Goal: Task Accomplishment & Management: Manage account settings

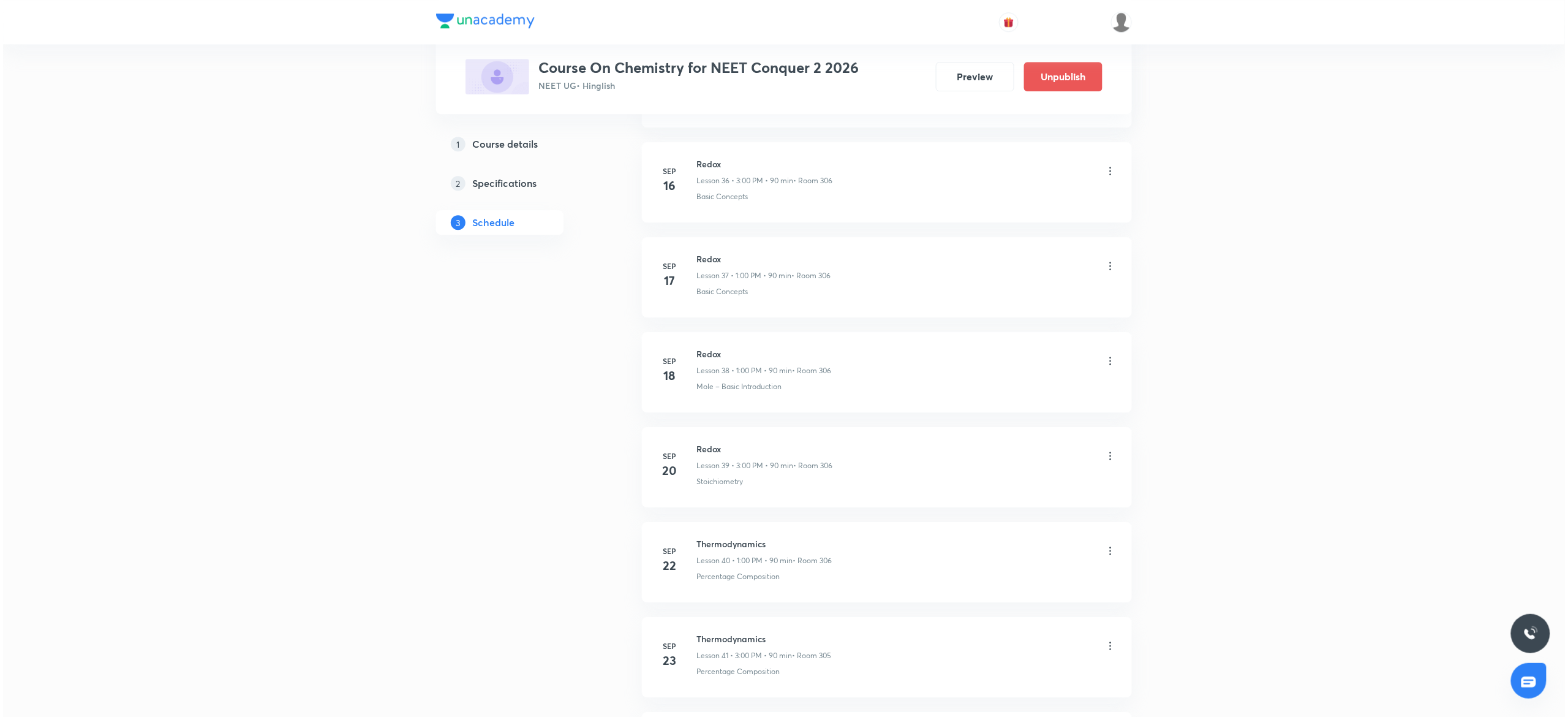
scroll to position [4463, 0]
click at [1111, 546] on icon at bounding box center [1107, 550] width 12 height 12
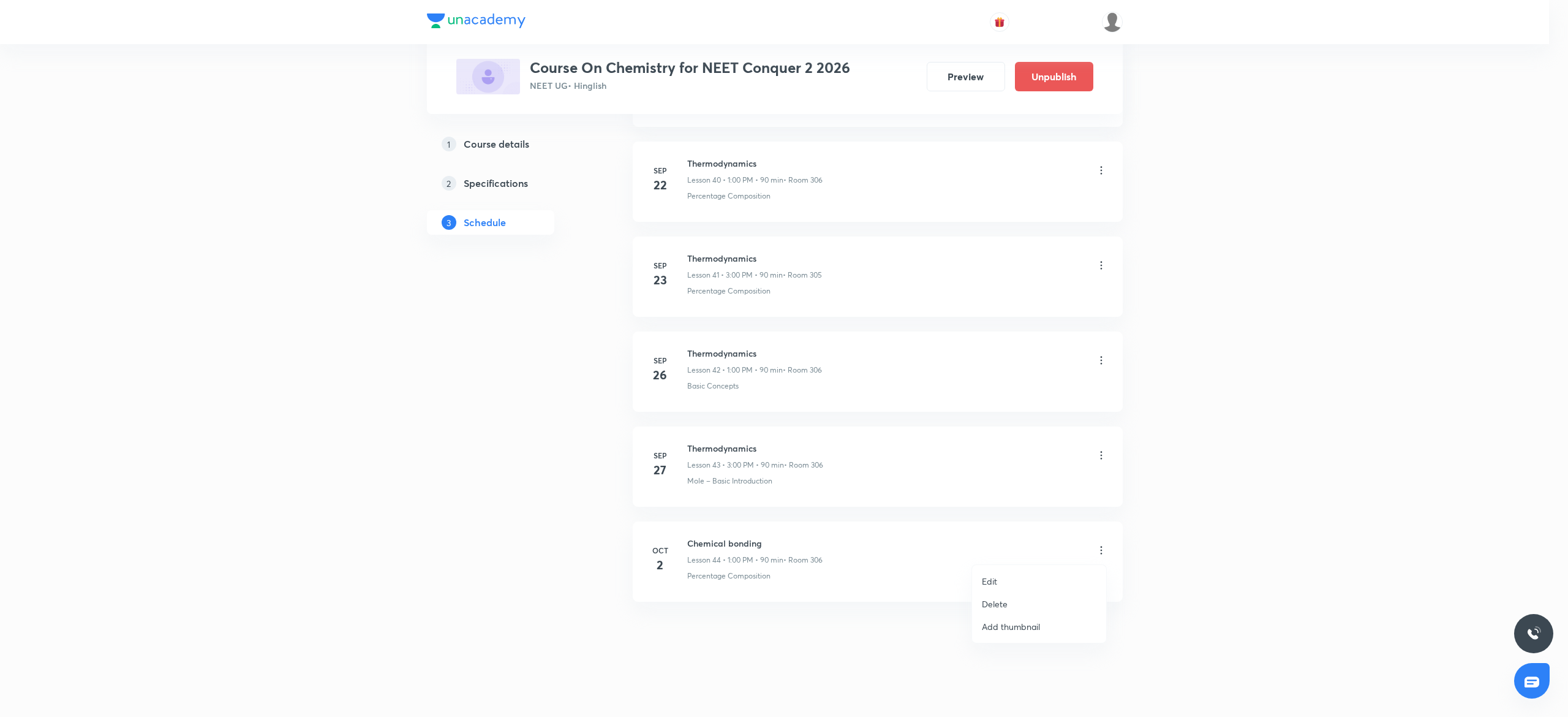
click at [1000, 575] on li "Edit" at bounding box center [1038, 581] width 134 height 23
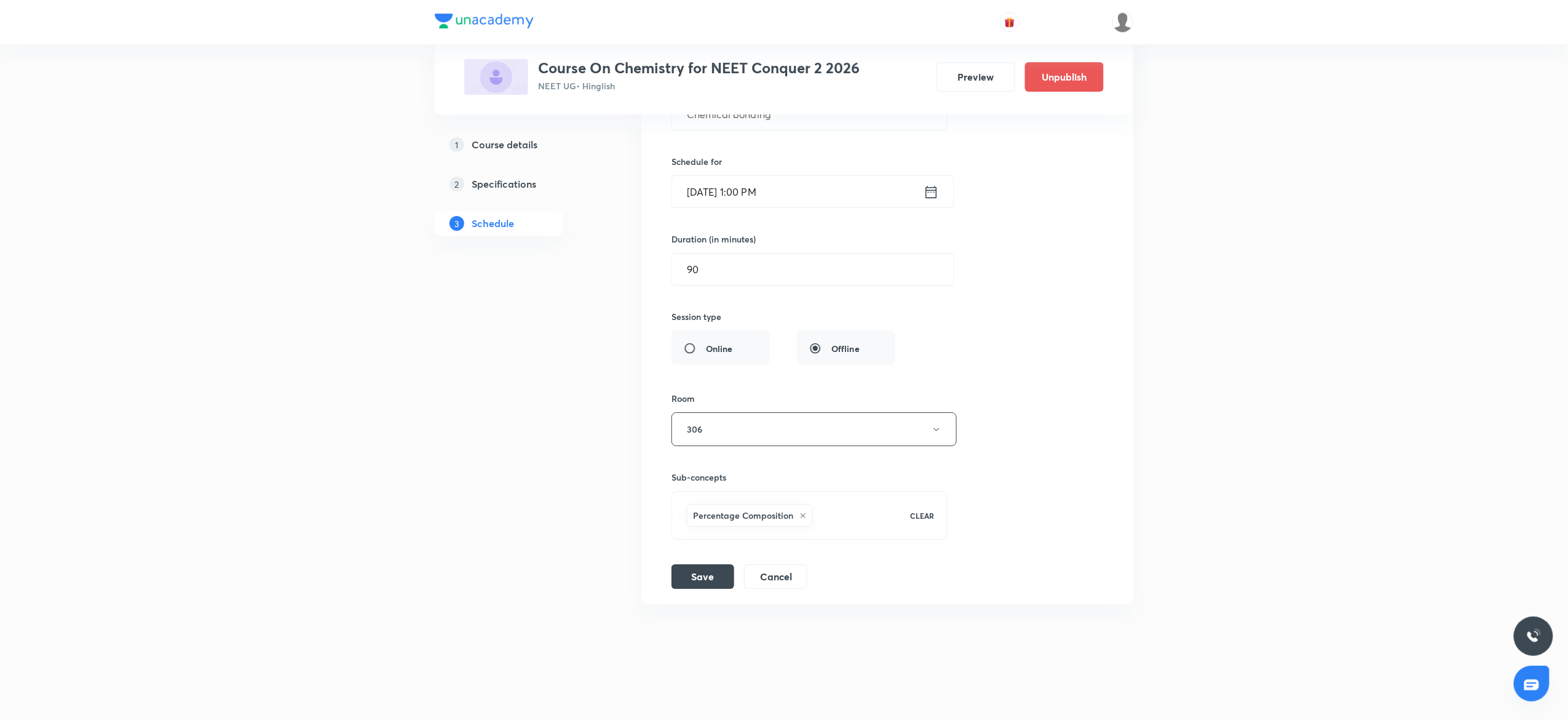
scroll to position [4305, 0]
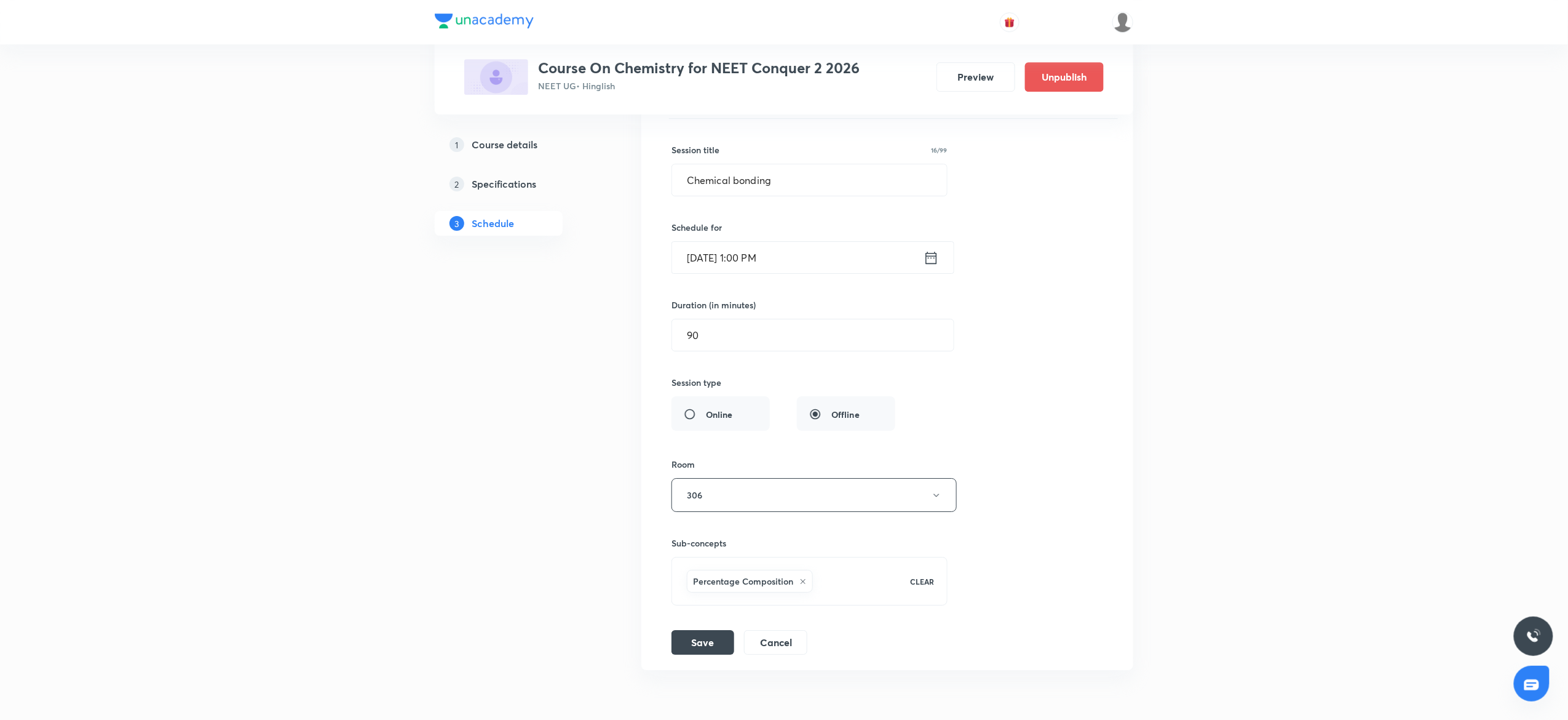
click at [711, 273] on input "Oct 2, 2025, 1:00 PM" at bounding box center [798, 257] width 252 height 31
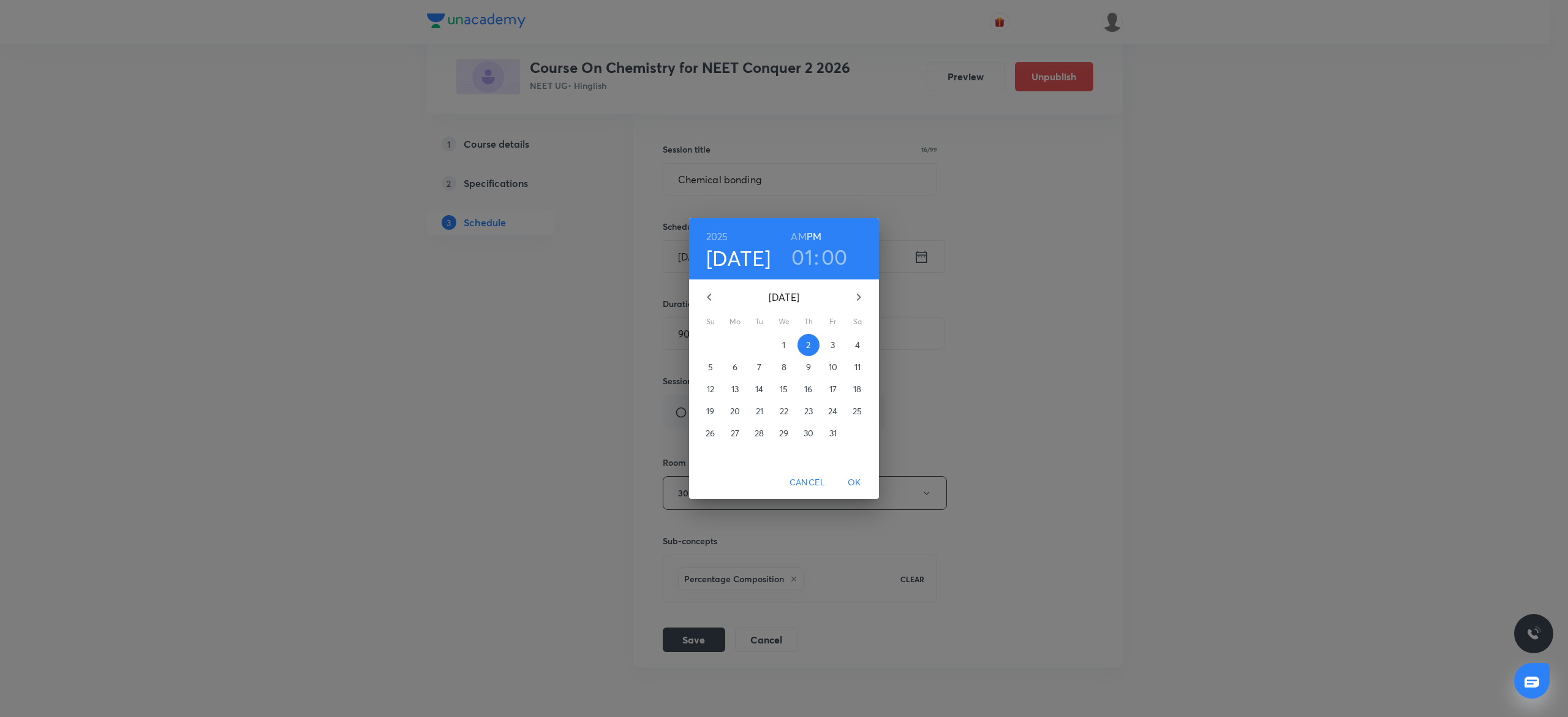
click at [715, 287] on button "button" at bounding box center [709, 297] width 29 height 29
click at [755, 428] on p "30" at bounding box center [759, 433] width 10 height 12
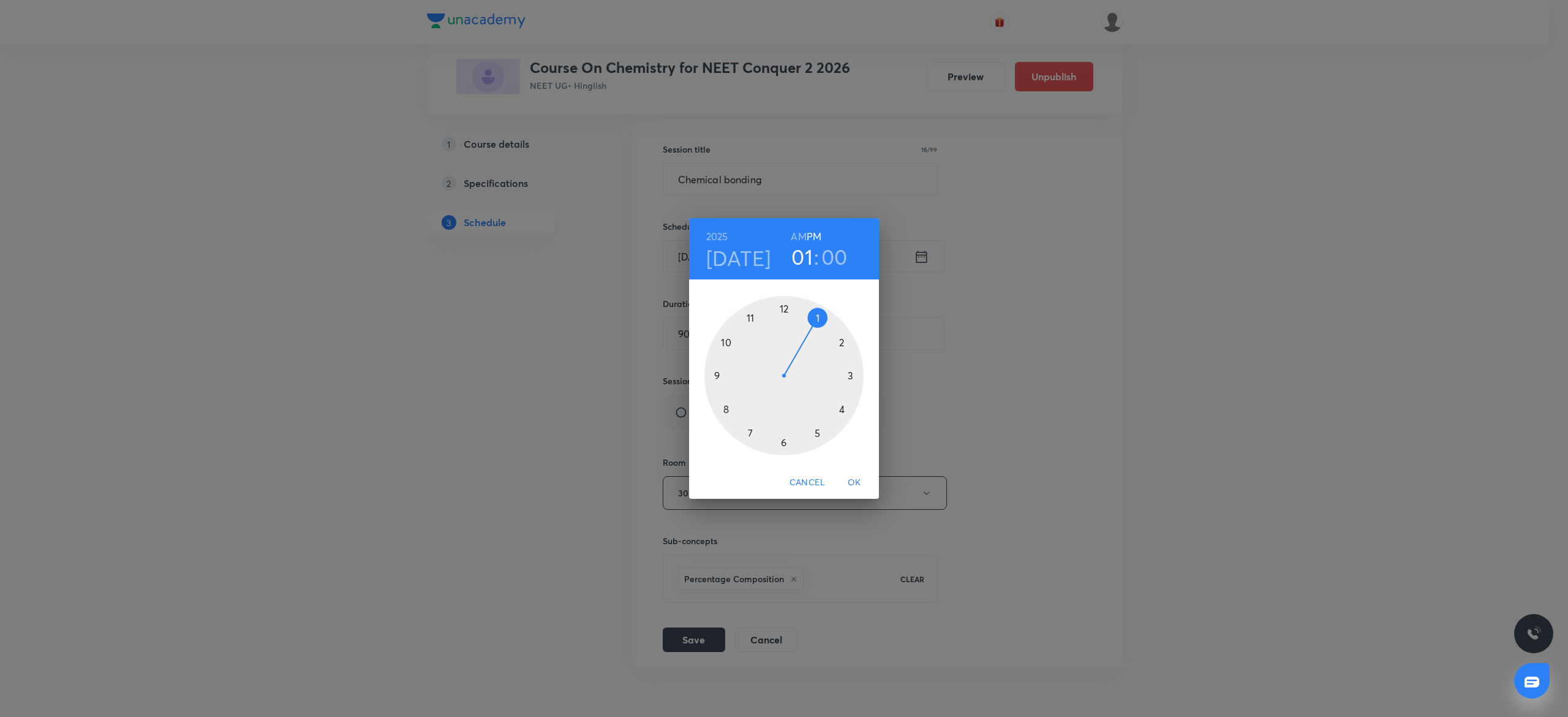
click at [755, 428] on div at bounding box center [784, 376] width 159 height 160
click at [806, 263] on h3 "07" at bounding box center [802, 256] width 24 height 26
click at [849, 365] on div at bounding box center [784, 376] width 159 height 160
click at [787, 307] on div at bounding box center [784, 376] width 159 height 160
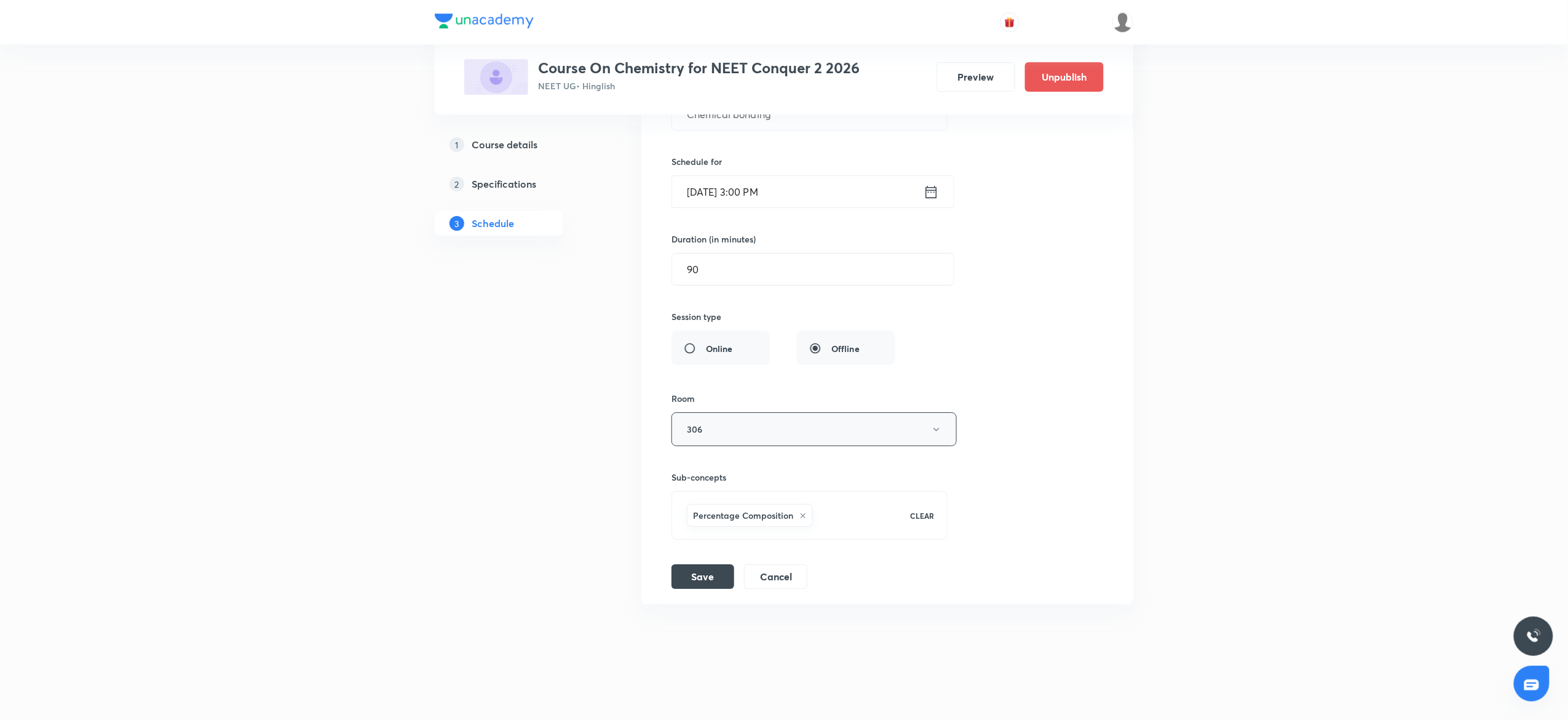
scroll to position [4390, 0]
click at [699, 580] on button "Save" at bounding box center [703, 576] width 63 height 25
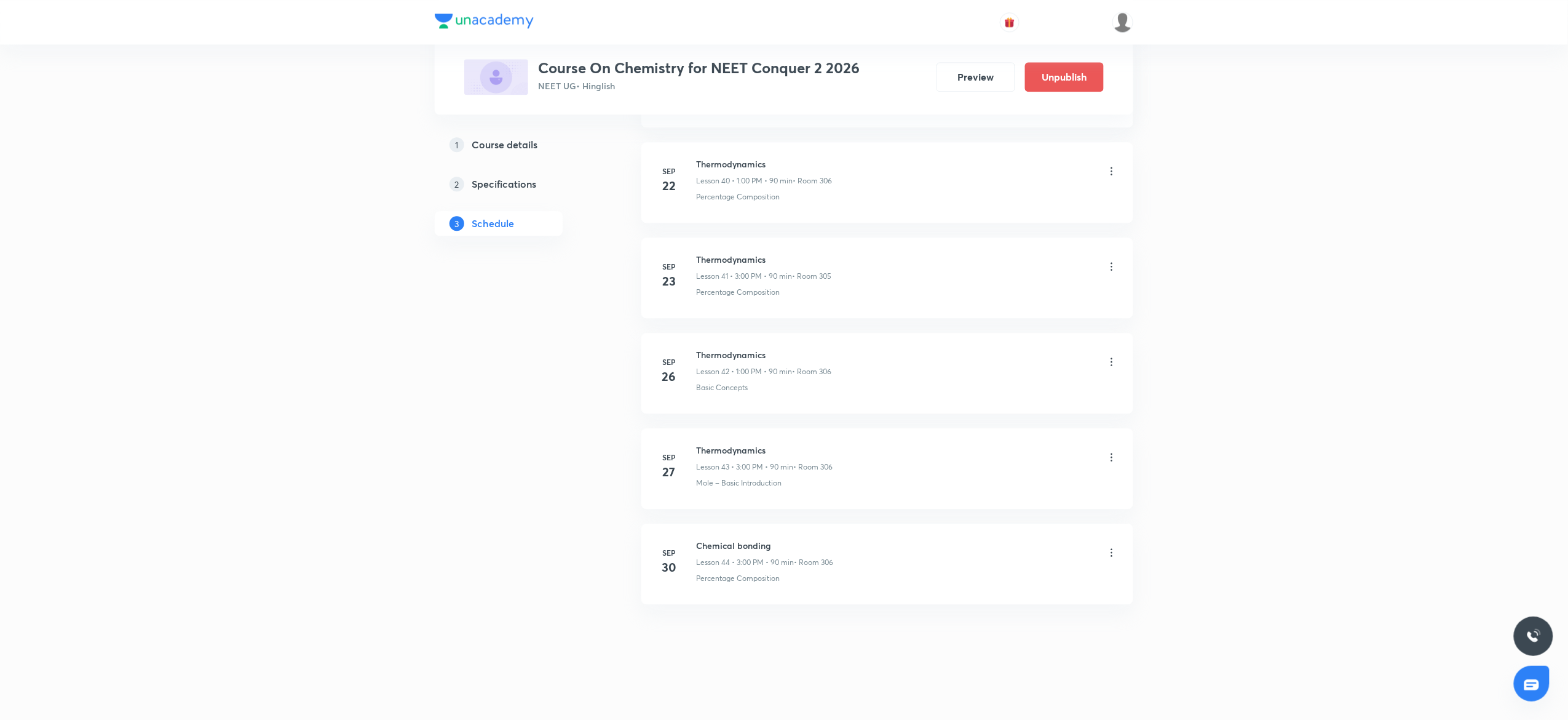
click at [1106, 547] on icon at bounding box center [1112, 553] width 12 height 12
click at [980, 589] on li "Edit" at bounding box center [1042, 585] width 134 height 23
drag, startPoint x: 852, startPoint y: 573, endPoint x: 655, endPoint y: 567, distance: 197.1
paste input "thermodynamics"
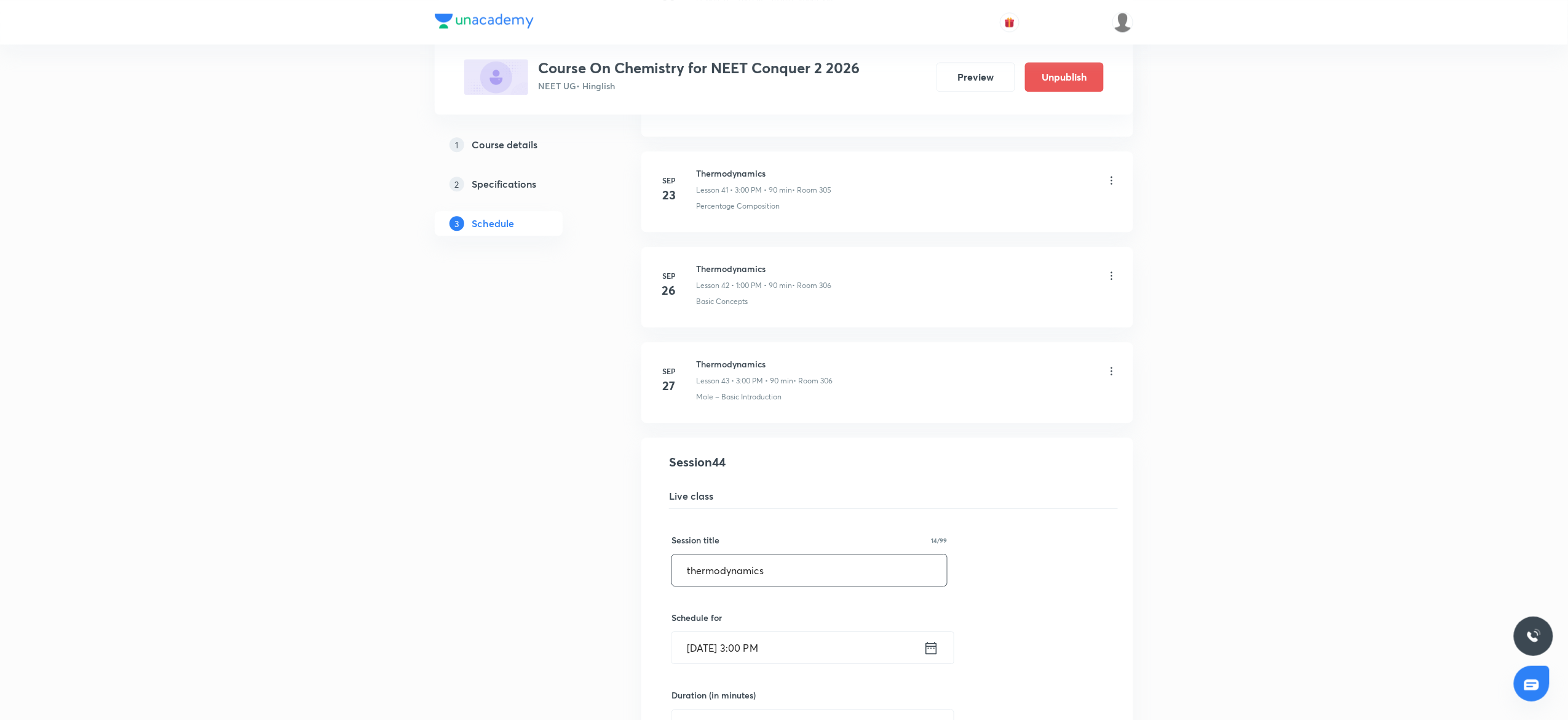
scroll to position [4390, 0]
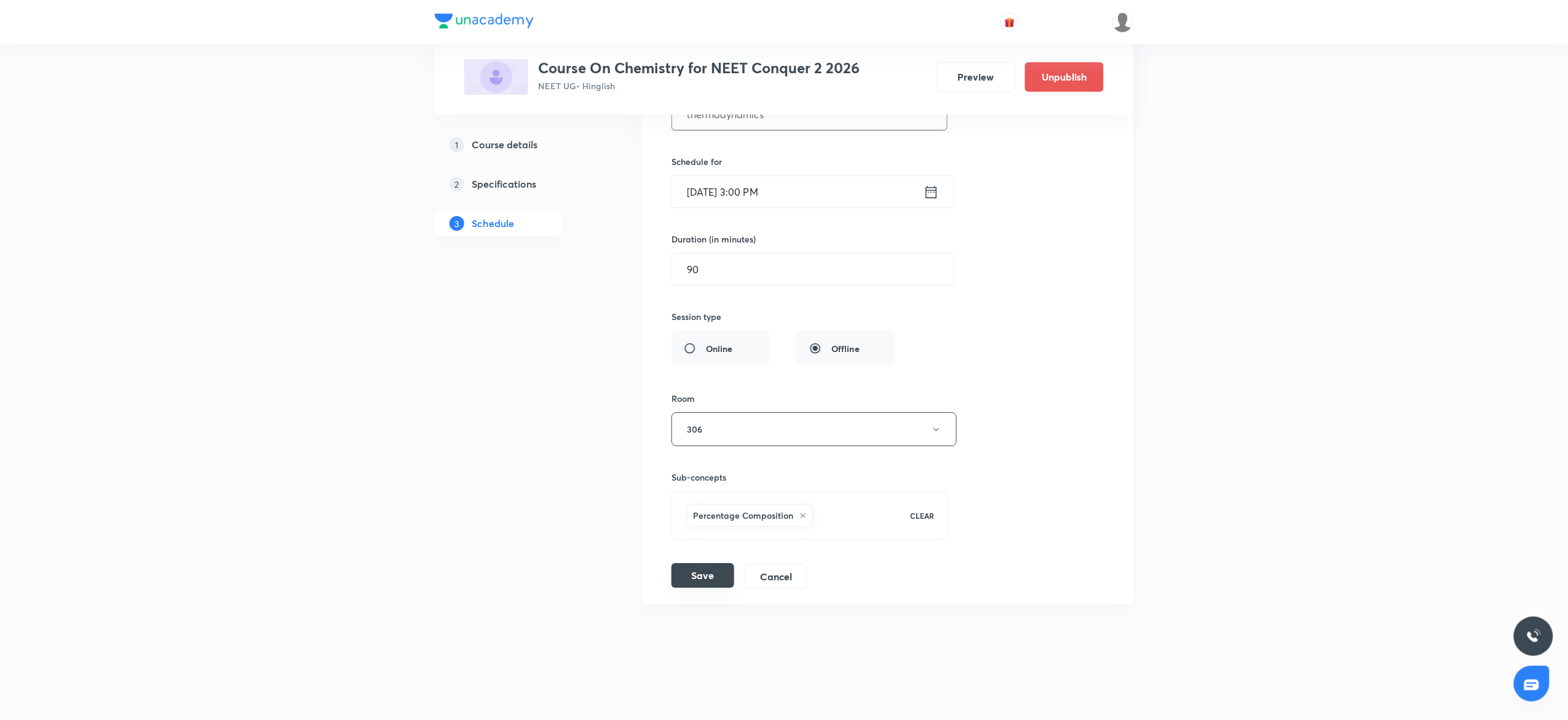
type input "thermodynamics"
click at [723, 576] on button "Save" at bounding box center [703, 576] width 63 height 25
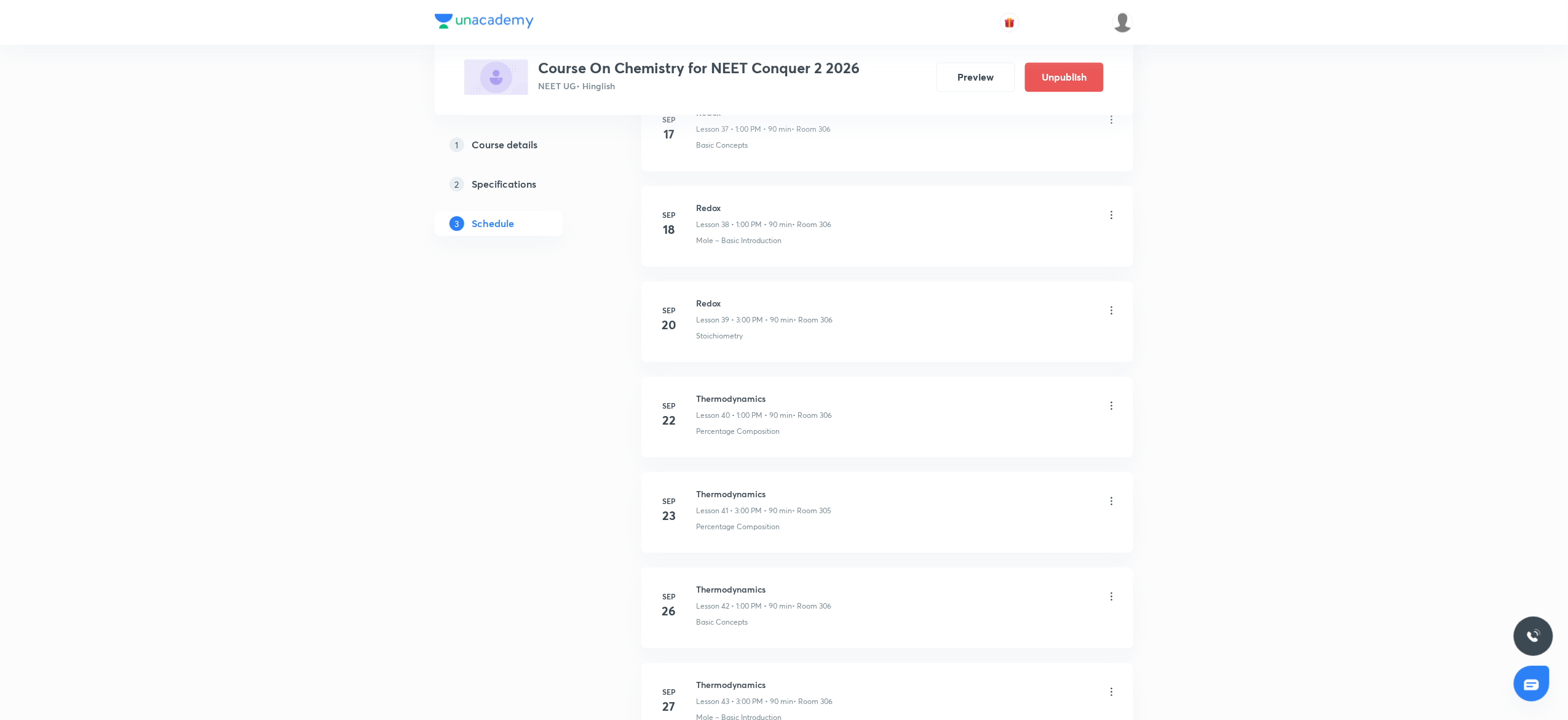
scroll to position [3914, 0]
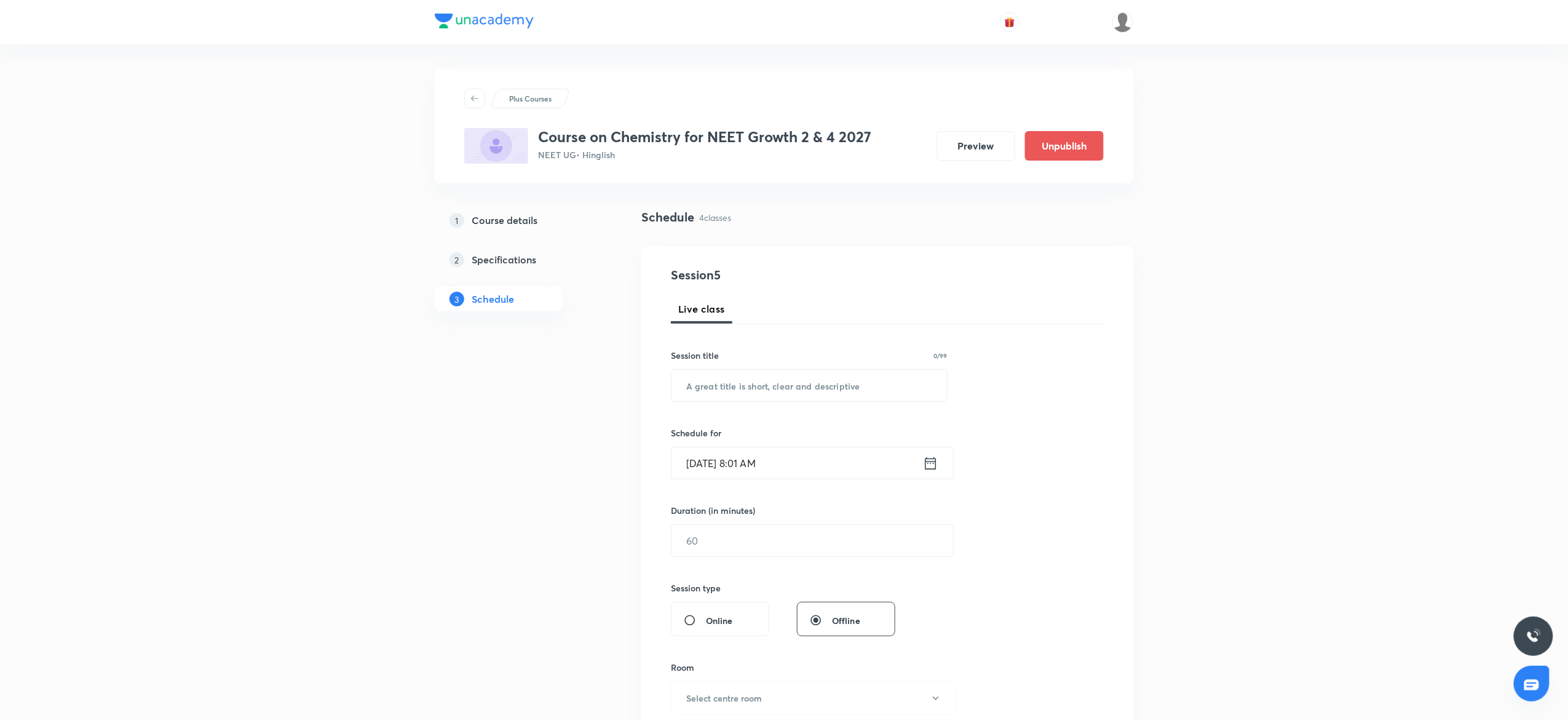
scroll to position [651, 0]
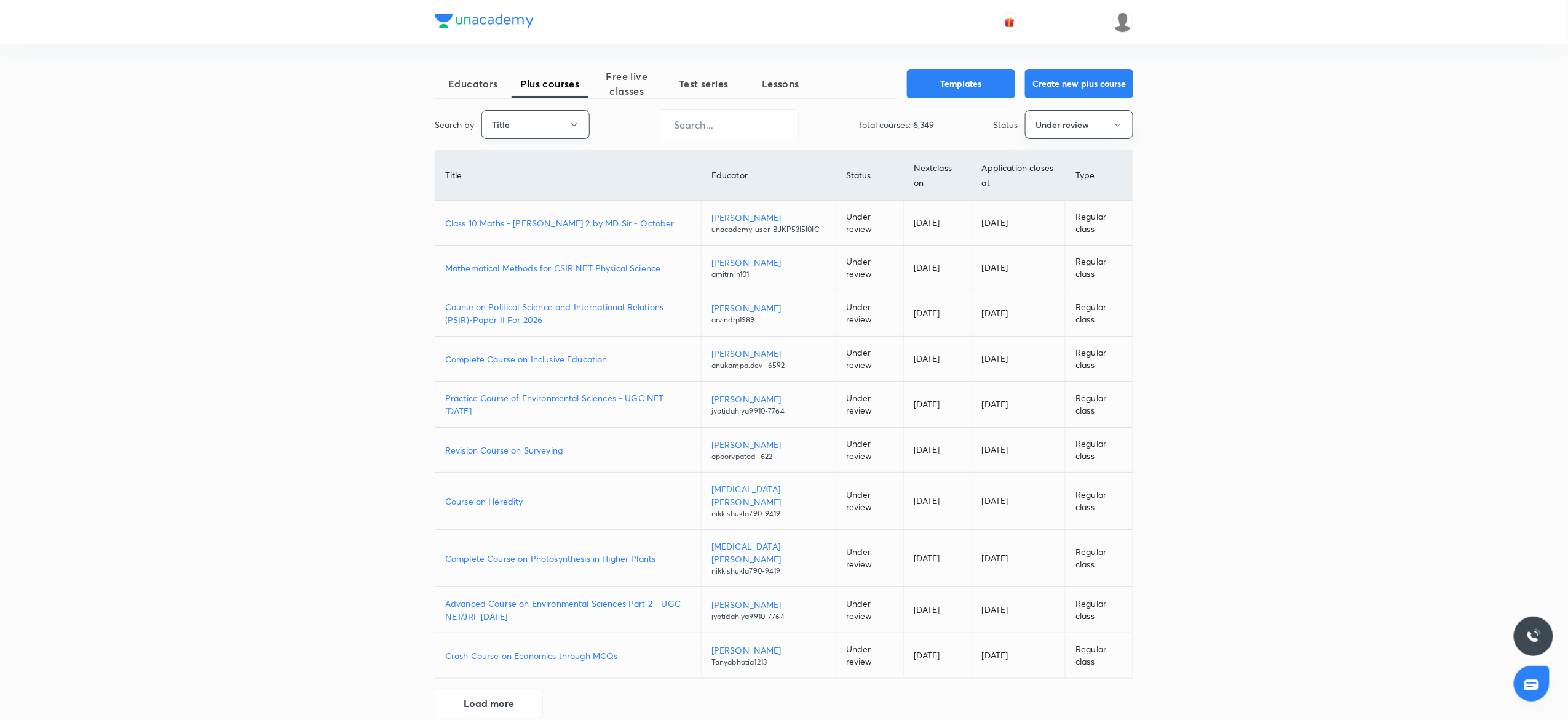
click at [572, 131] on button "Title" at bounding box center [535, 125] width 109 height 28
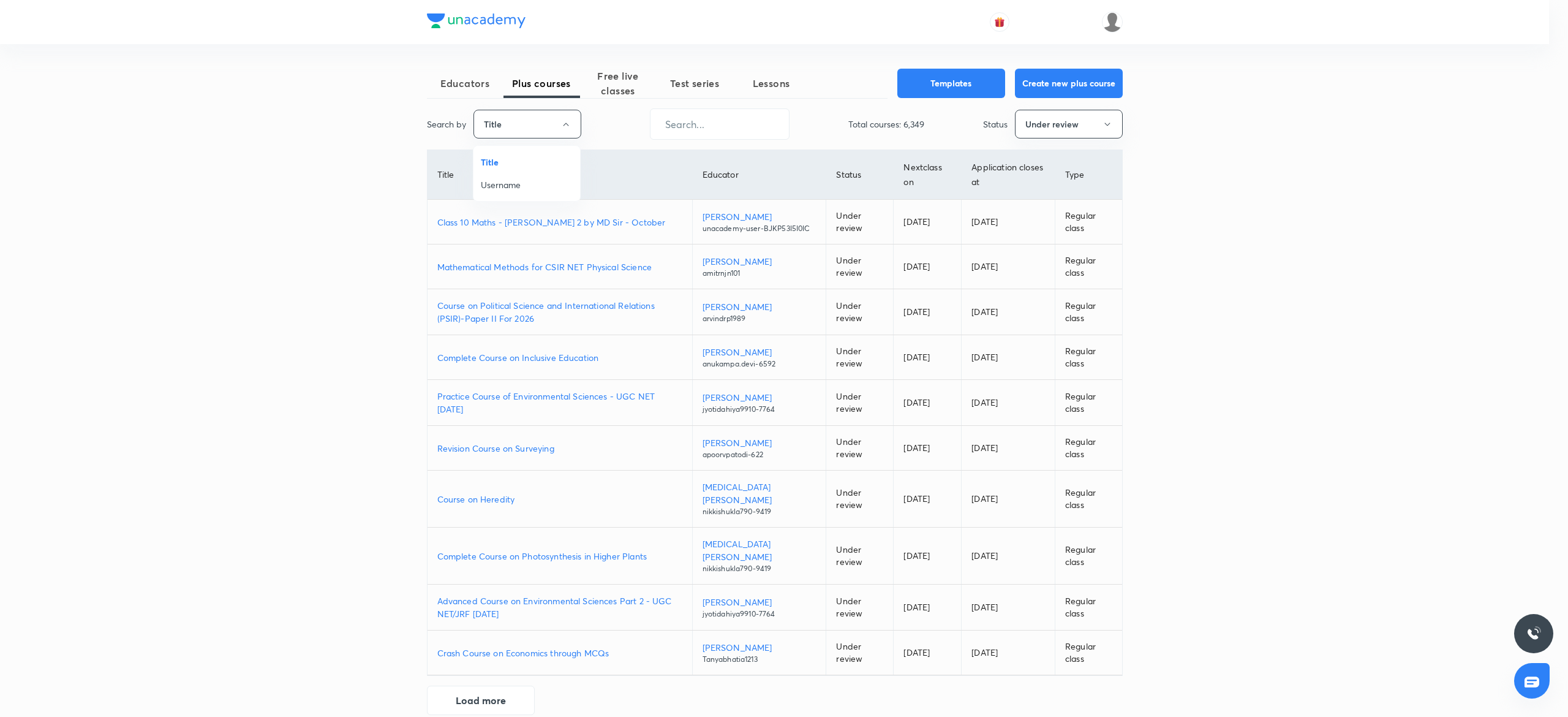
click at [505, 196] on li "Username" at bounding box center [526, 185] width 106 height 23
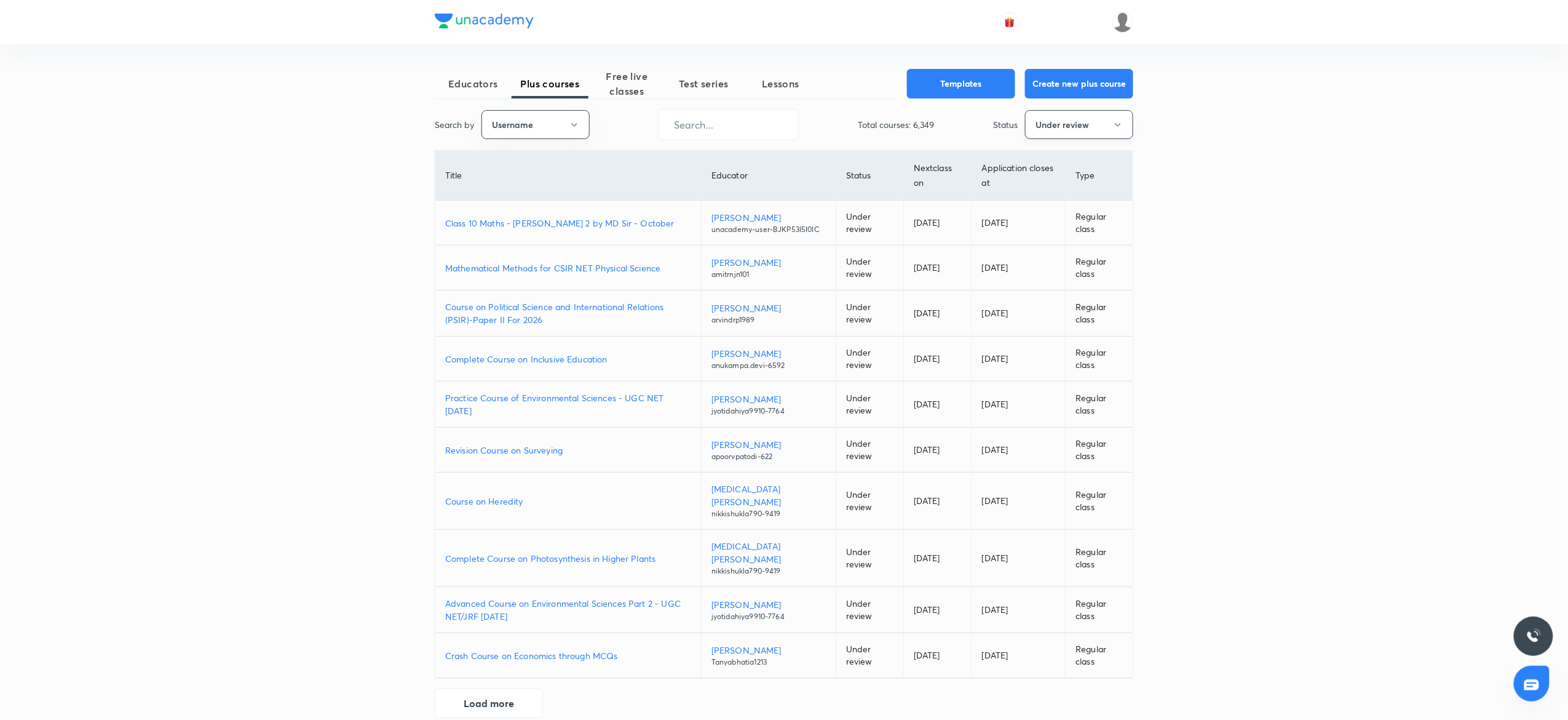
click at [1073, 115] on button "Under review" at bounding box center [1079, 125] width 109 height 28
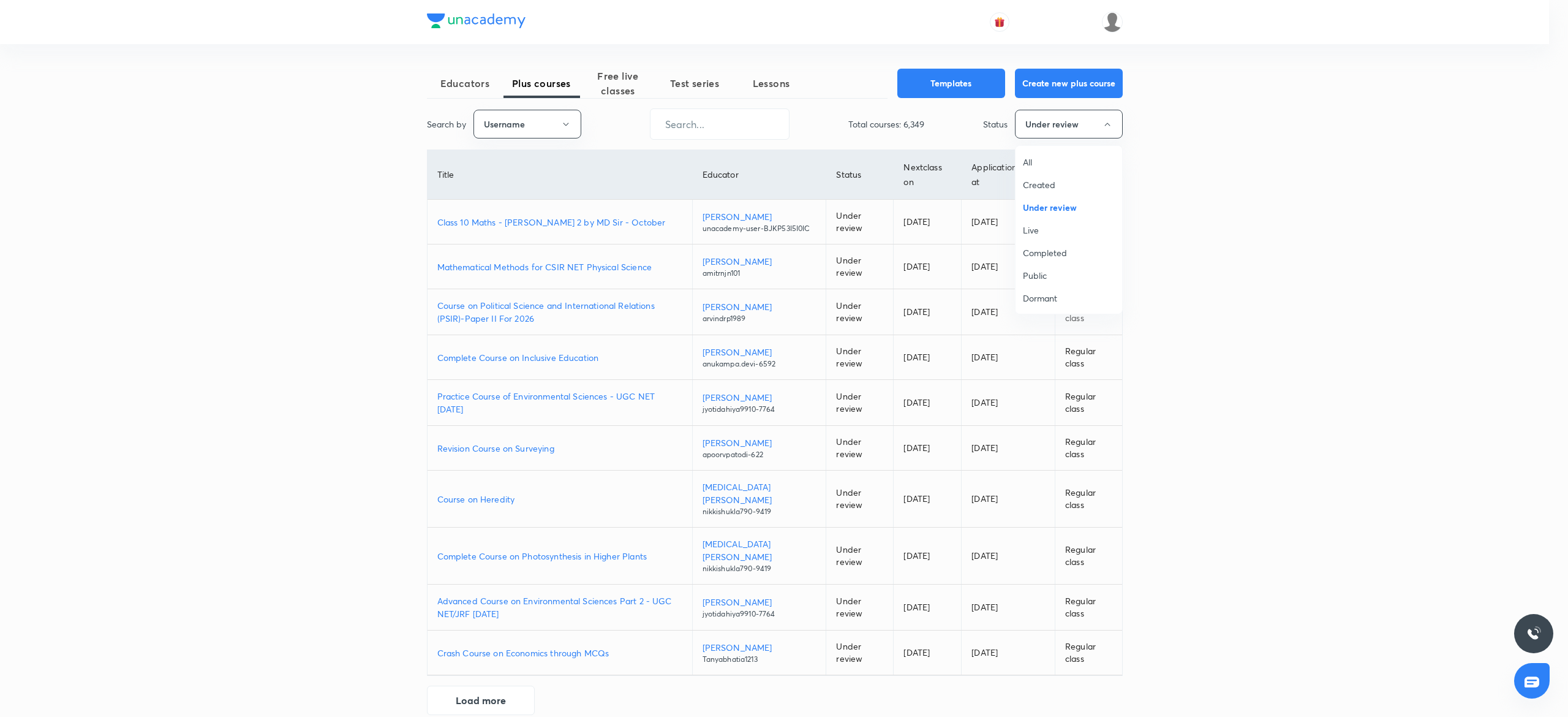
click at [1034, 157] on span "All" at bounding box center [1069, 162] width 92 height 13
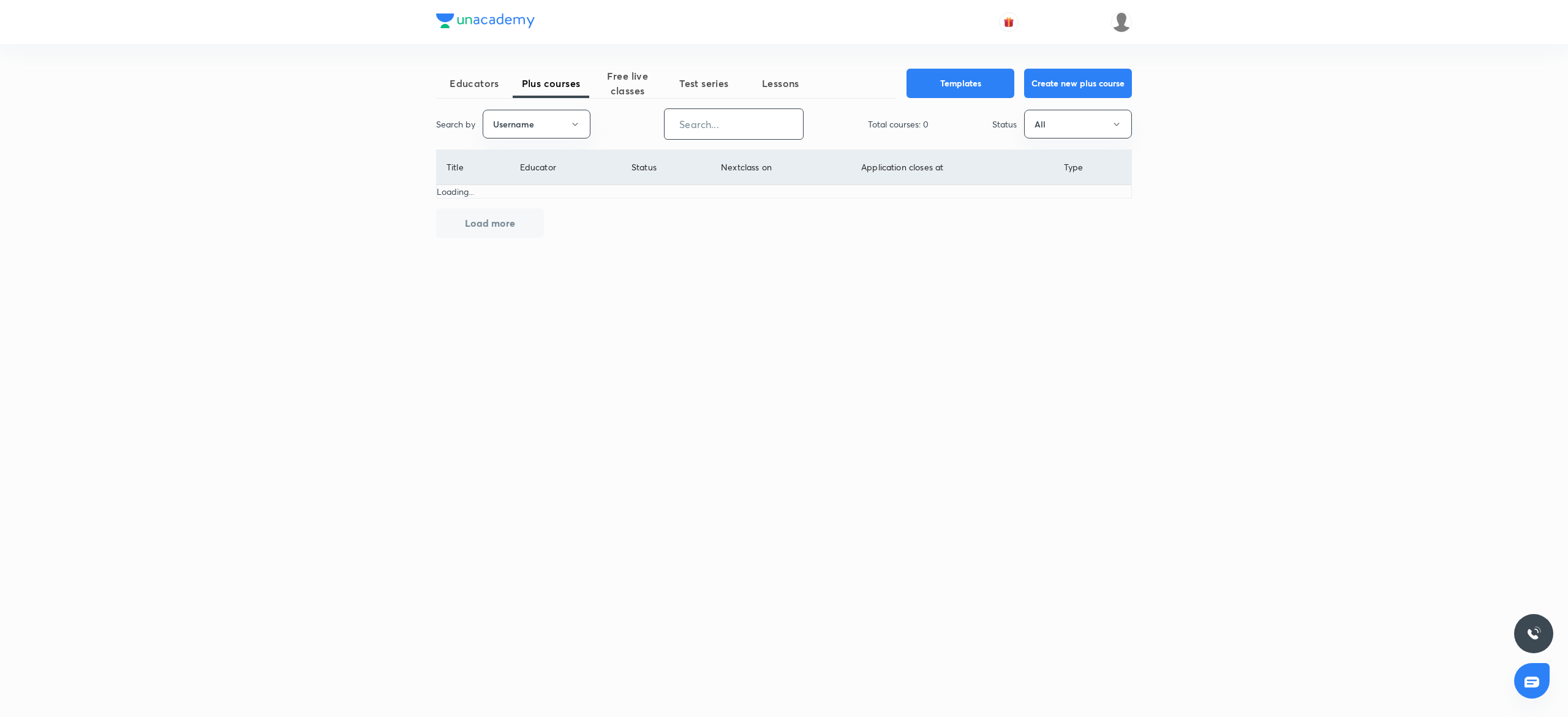
click at [706, 132] on input "text" at bounding box center [734, 123] width 138 height 31
paste input "FTP_SunilSingh"
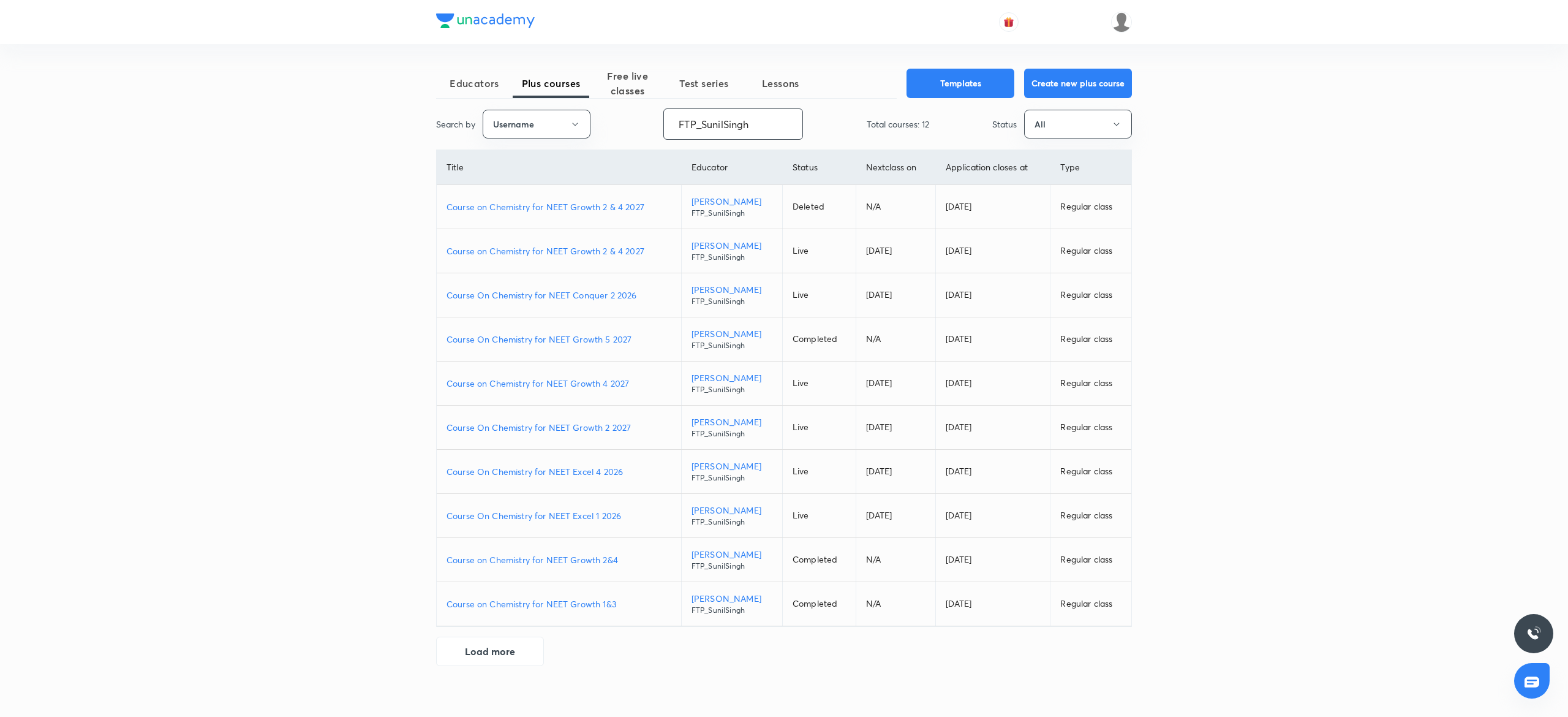
type input "FTP_SunilSingh"
click at [586, 342] on p "Course On Chemistry for NEET Growth 5 2027" at bounding box center [559, 339] width 225 height 13
click at [579, 121] on button "Username" at bounding box center [537, 124] width 108 height 28
click at [728, 128] on div at bounding box center [784, 358] width 1568 height 717
drag, startPoint x: 772, startPoint y: 127, endPoint x: 664, endPoint y: 124, distance: 108.0
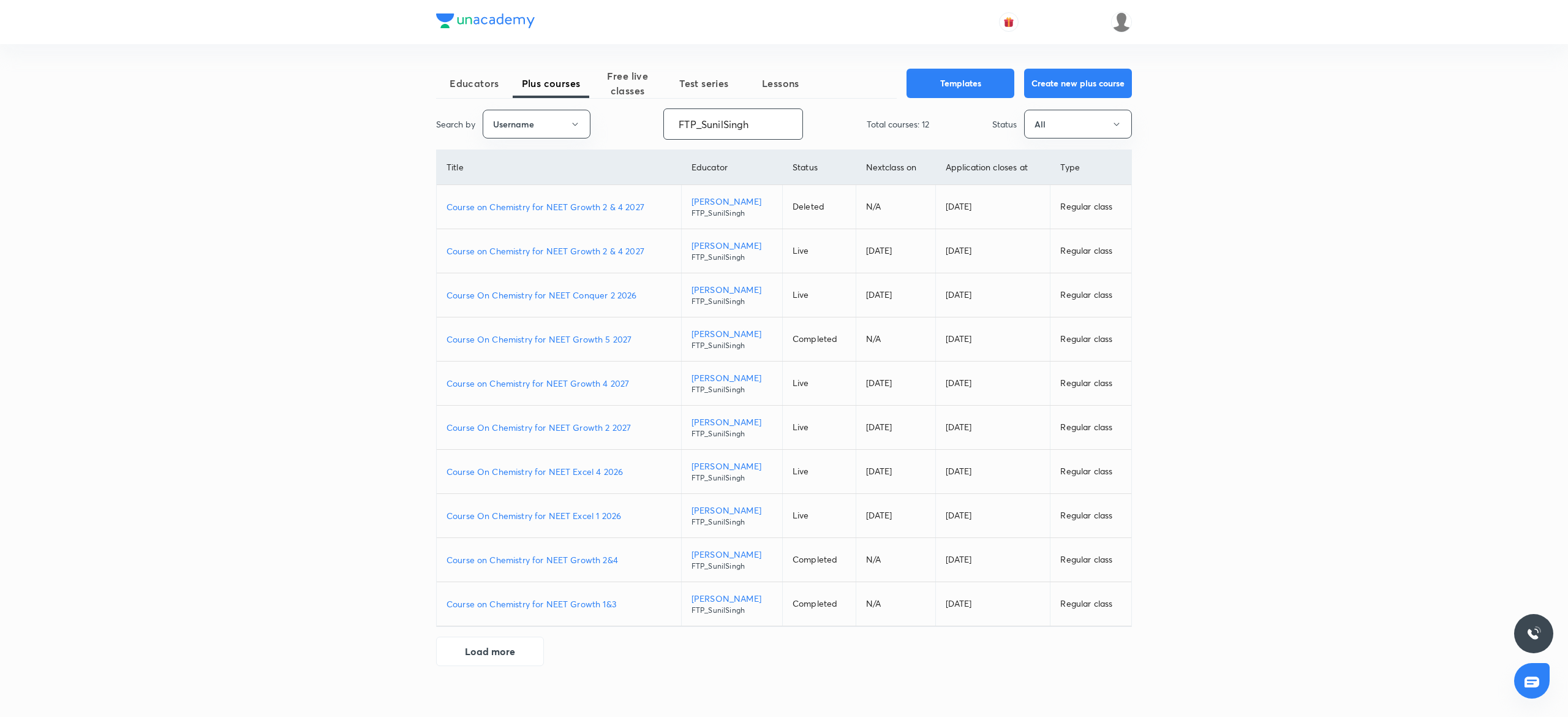
click at [664, 124] on div "FTP_SunilSingh ​" at bounding box center [734, 123] width 140 height 31
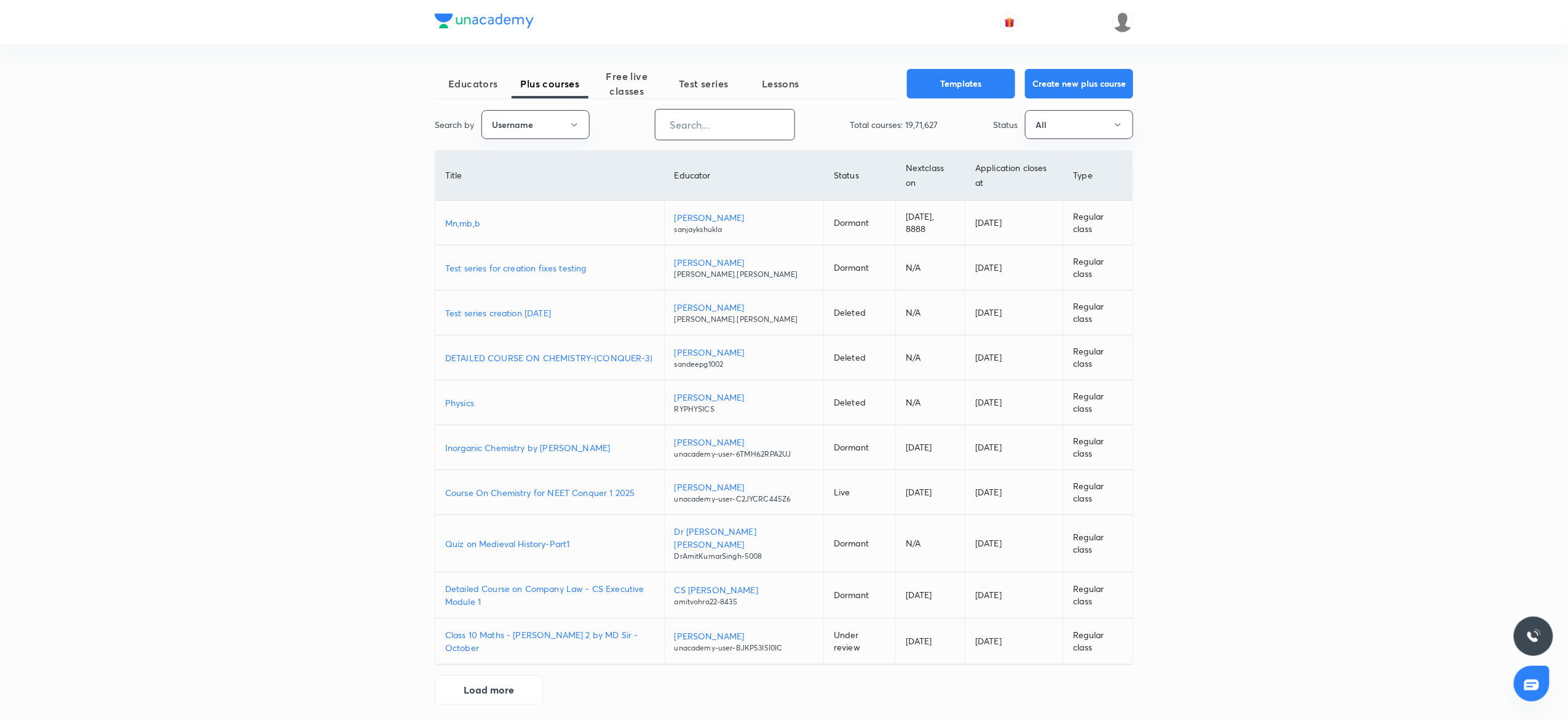
paste input "AnjaliSolanki-9113"
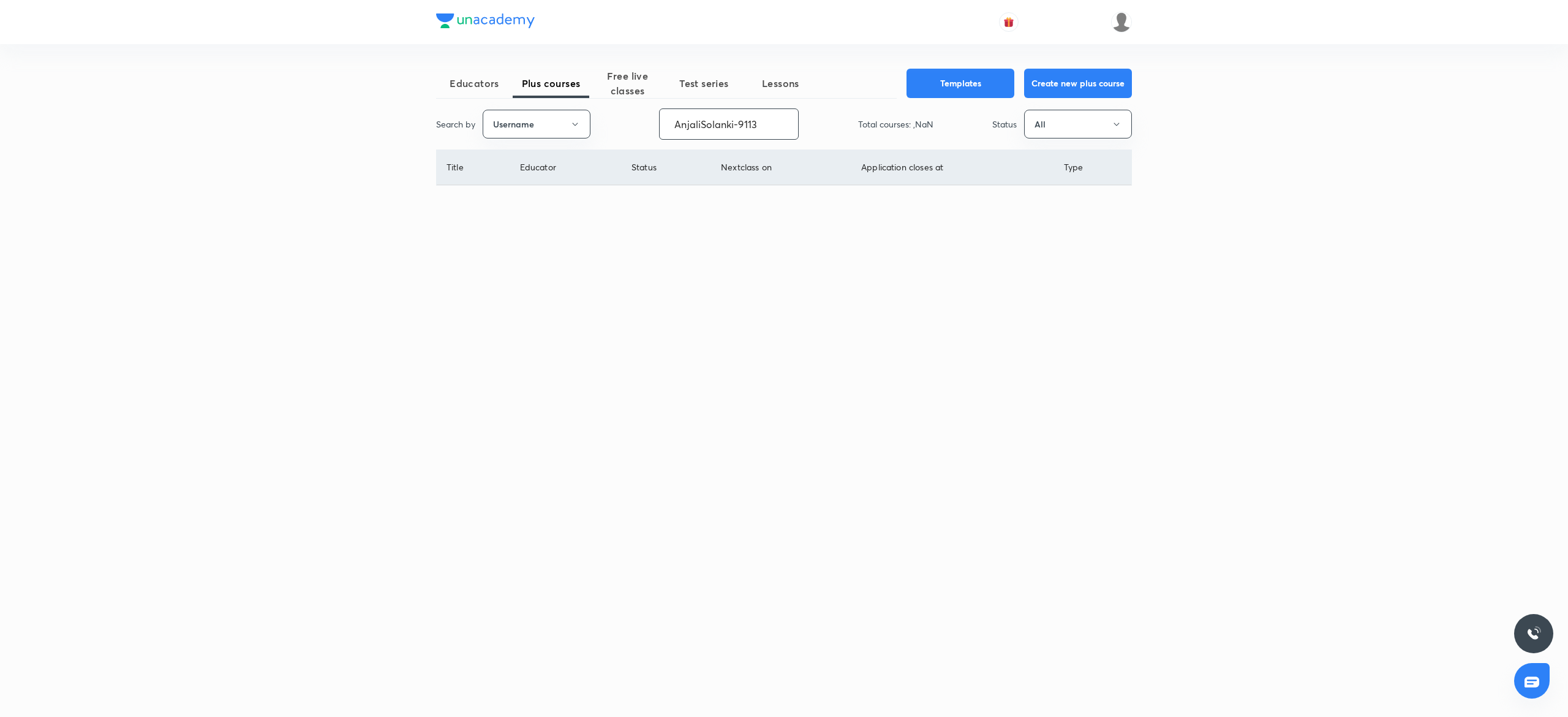
type input "AnjaliSolanki-9113"
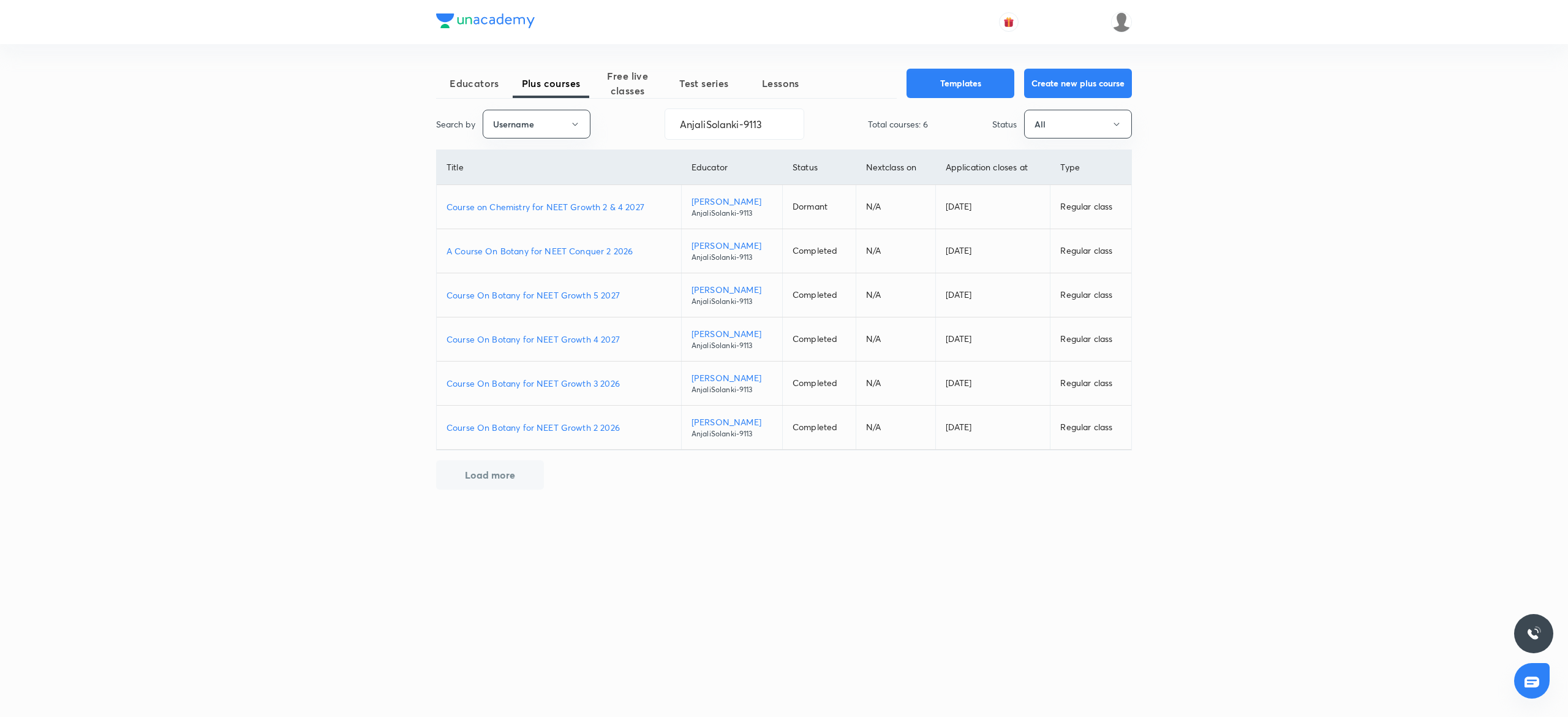
click at [620, 253] on p "A Course On Botany for NEET Conquer 2 2026" at bounding box center [559, 251] width 225 height 13
click at [598, 300] on p "Course On Botany for NEET Growth 5 2027" at bounding box center [559, 295] width 225 height 13
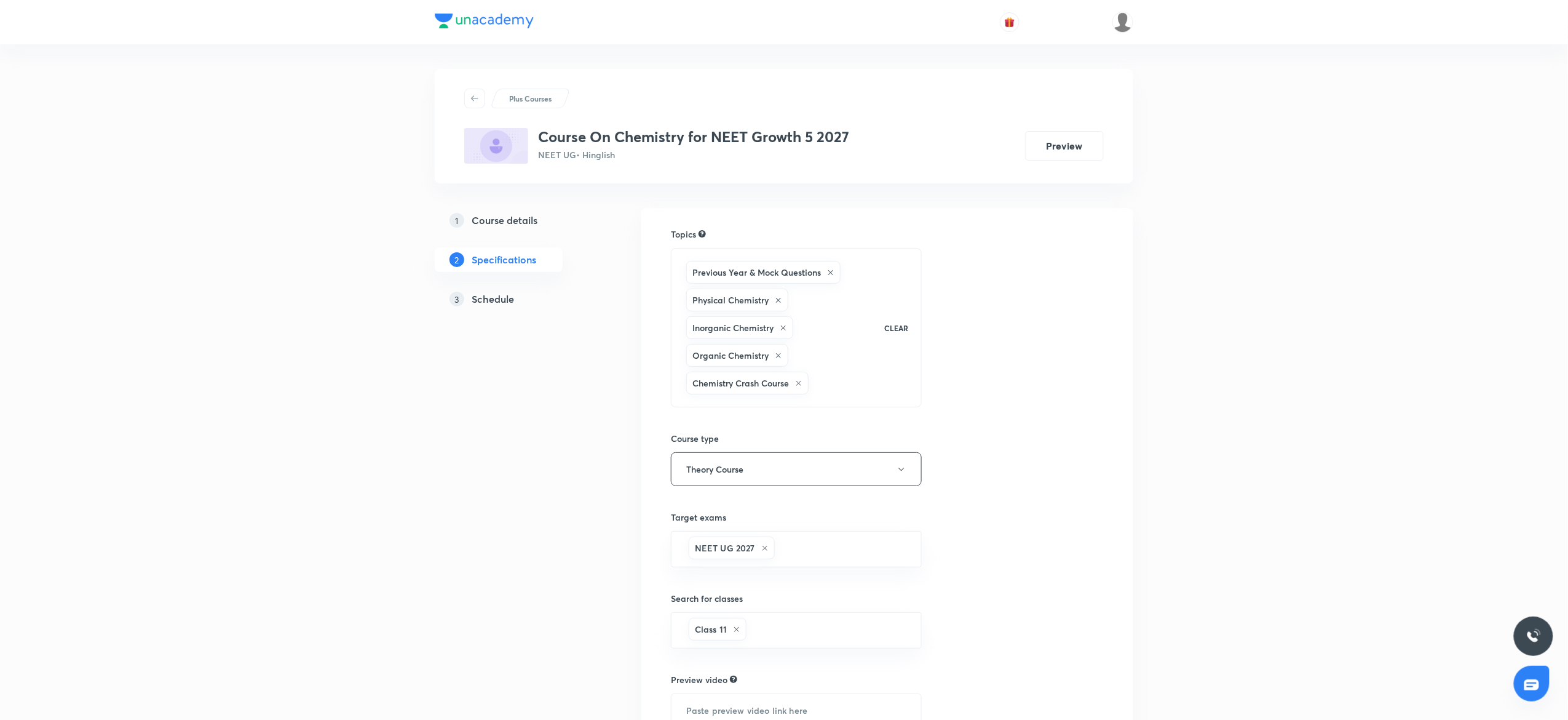
drag, startPoint x: 0, startPoint y: 0, endPoint x: 517, endPoint y: 310, distance: 602.8
click at [517, 310] on link "3 Schedule" at bounding box center [519, 299] width 167 height 25
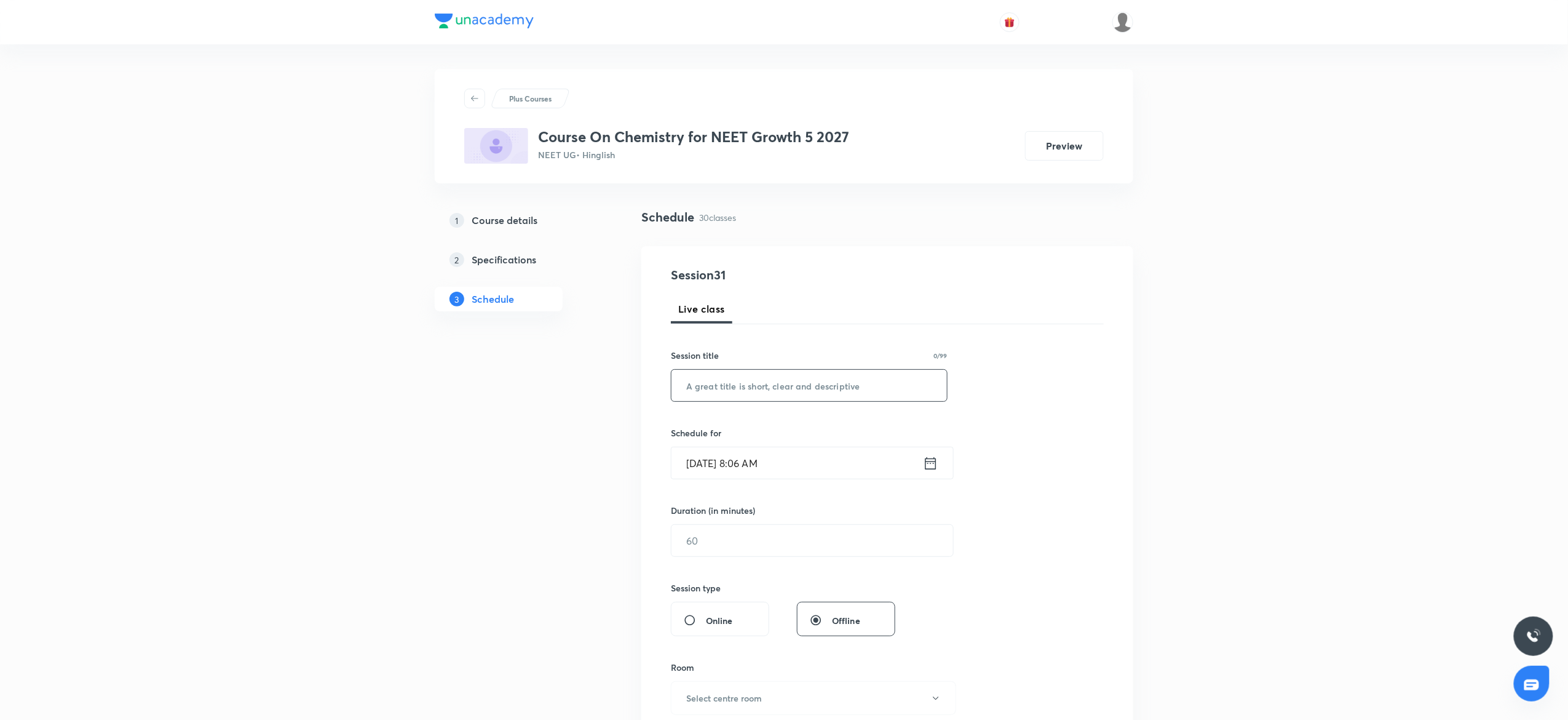
click at [703, 396] on input "text" at bounding box center [809, 384] width 276 height 31
paste input "chemical bonding"
type input "chemical bonding"
click at [812, 457] on input "Sep 30, 2025, 8:06 AM" at bounding box center [797, 463] width 252 height 31
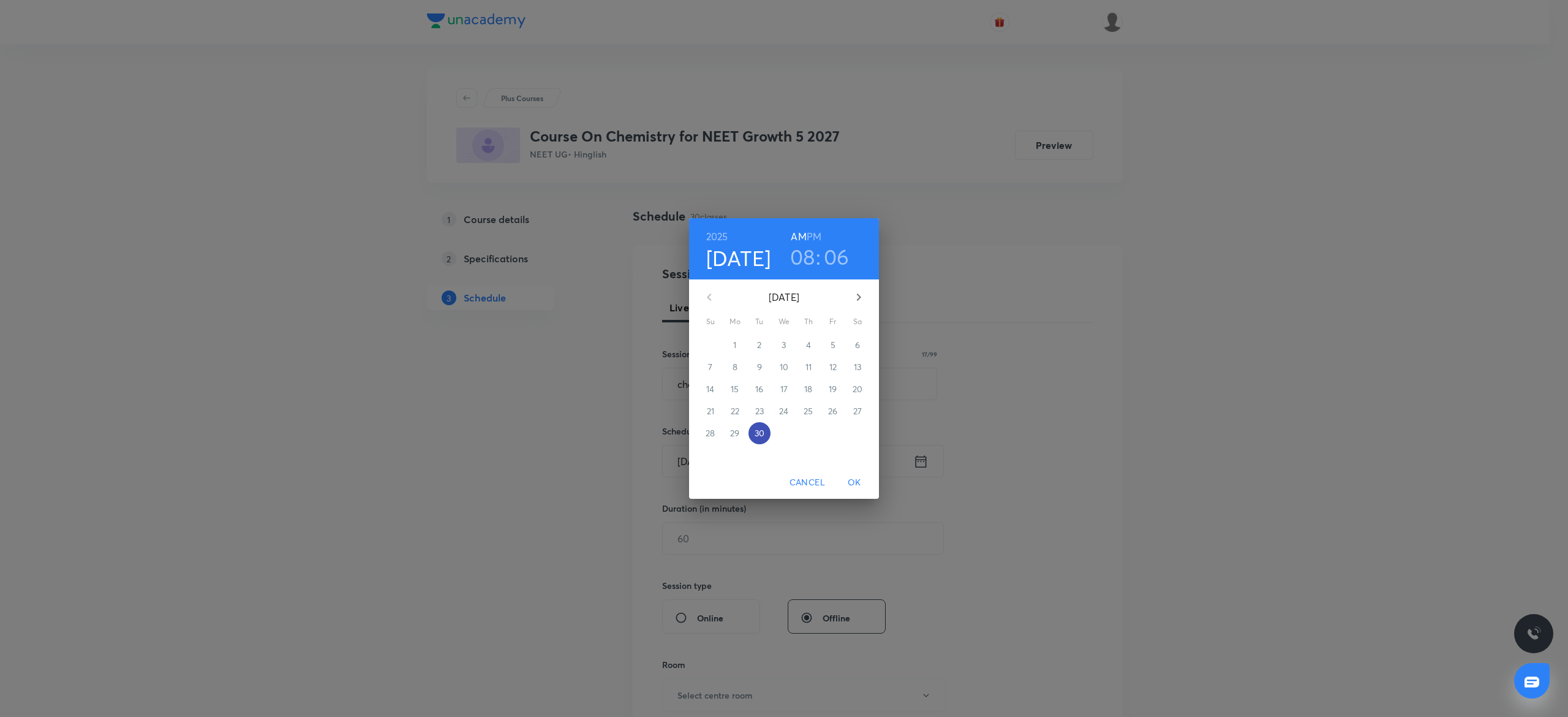
click at [757, 428] on p "30" at bounding box center [759, 433] width 10 height 12
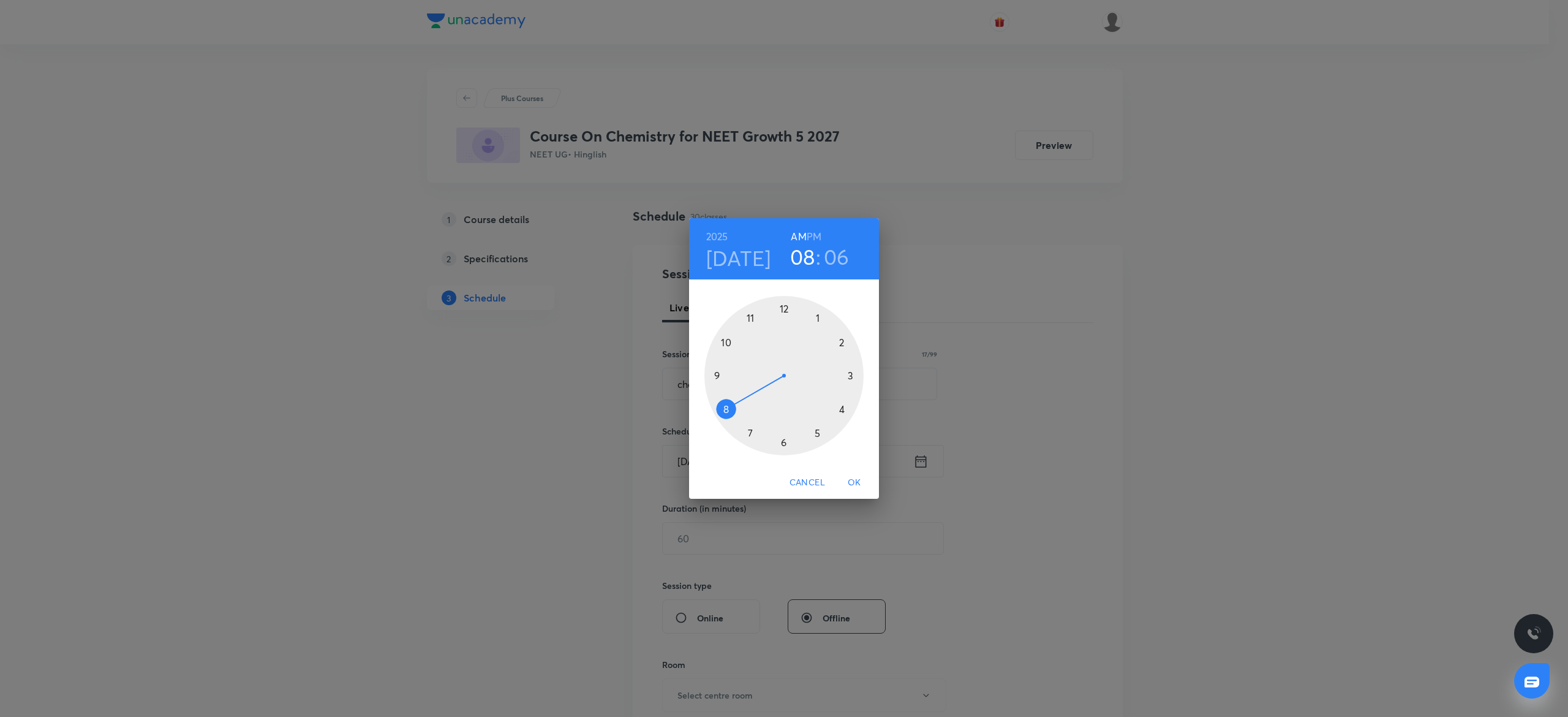
click at [816, 428] on div at bounding box center [784, 376] width 159 height 160
click at [814, 245] on h6 "PM" at bounding box center [813, 236] width 15 height 17
click at [713, 374] on div at bounding box center [784, 376] width 159 height 160
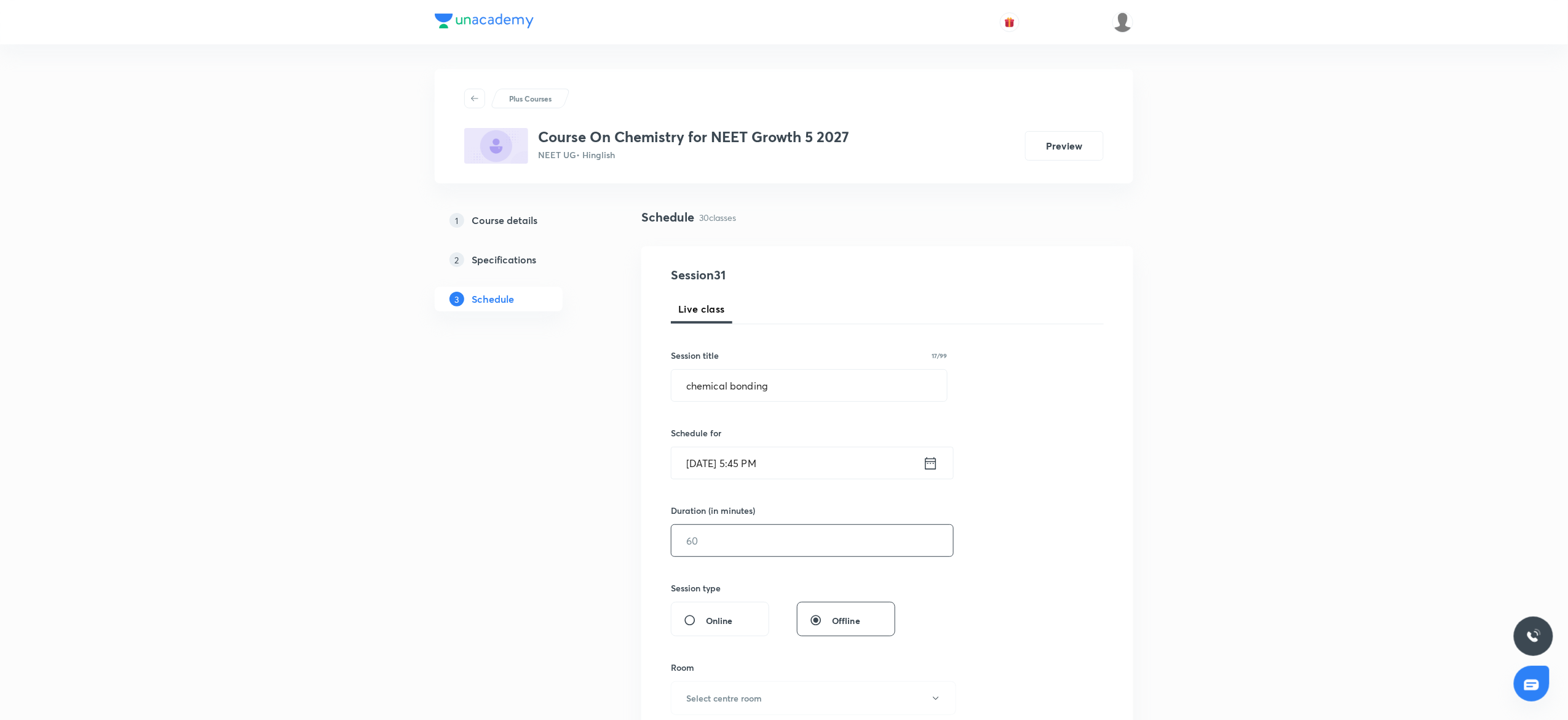
click at [700, 543] on input "text" at bounding box center [812, 540] width 282 height 31
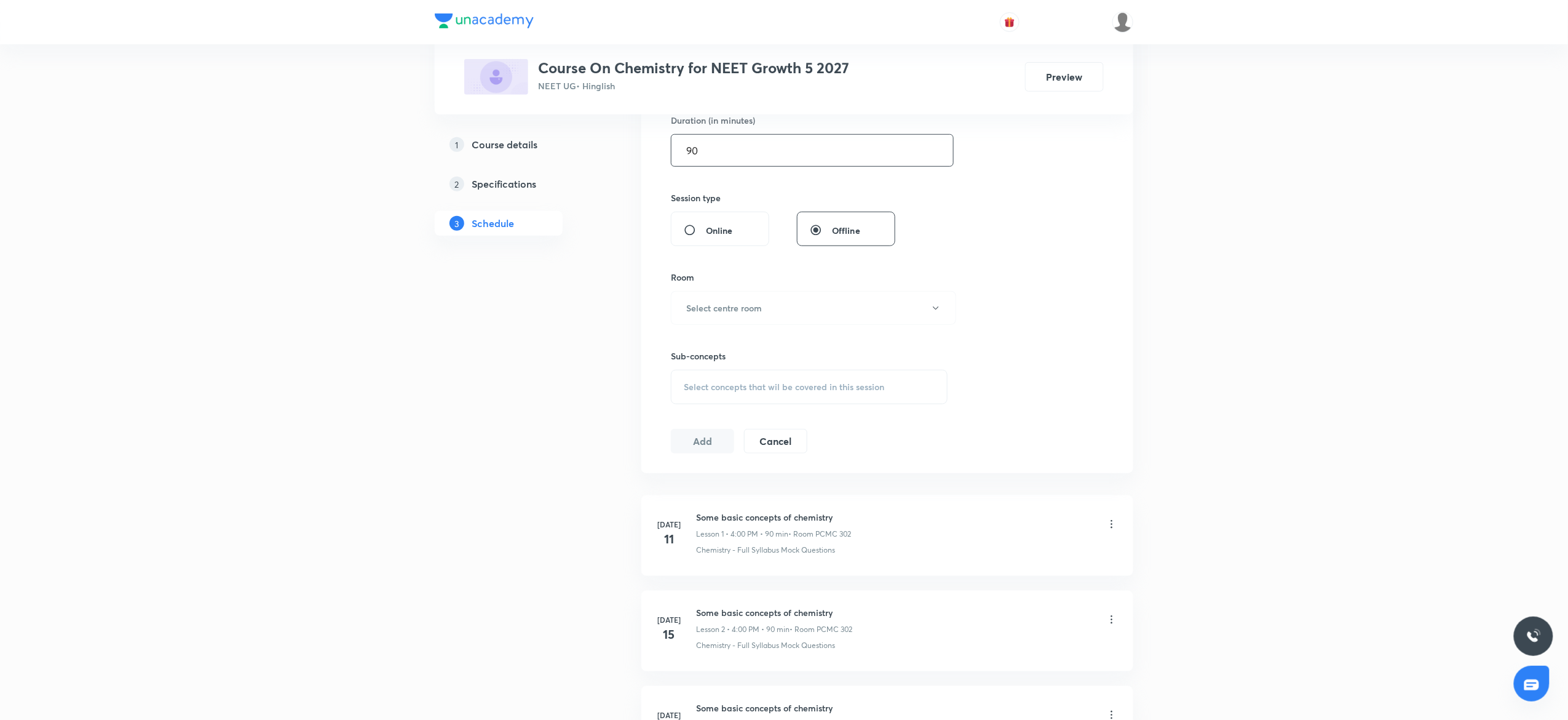
scroll to position [388, 0]
type input "90"
click at [716, 309] on h6 "Select centre room" at bounding box center [724, 311] width 76 height 13
click at [699, 369] on span "PCMC 302" at bounding box center [807, 374] width 269 height 13
click at [746, 388] on span "Select concepts that wil be covered in this session" at bounding box center [784, 389] width 200 height 10
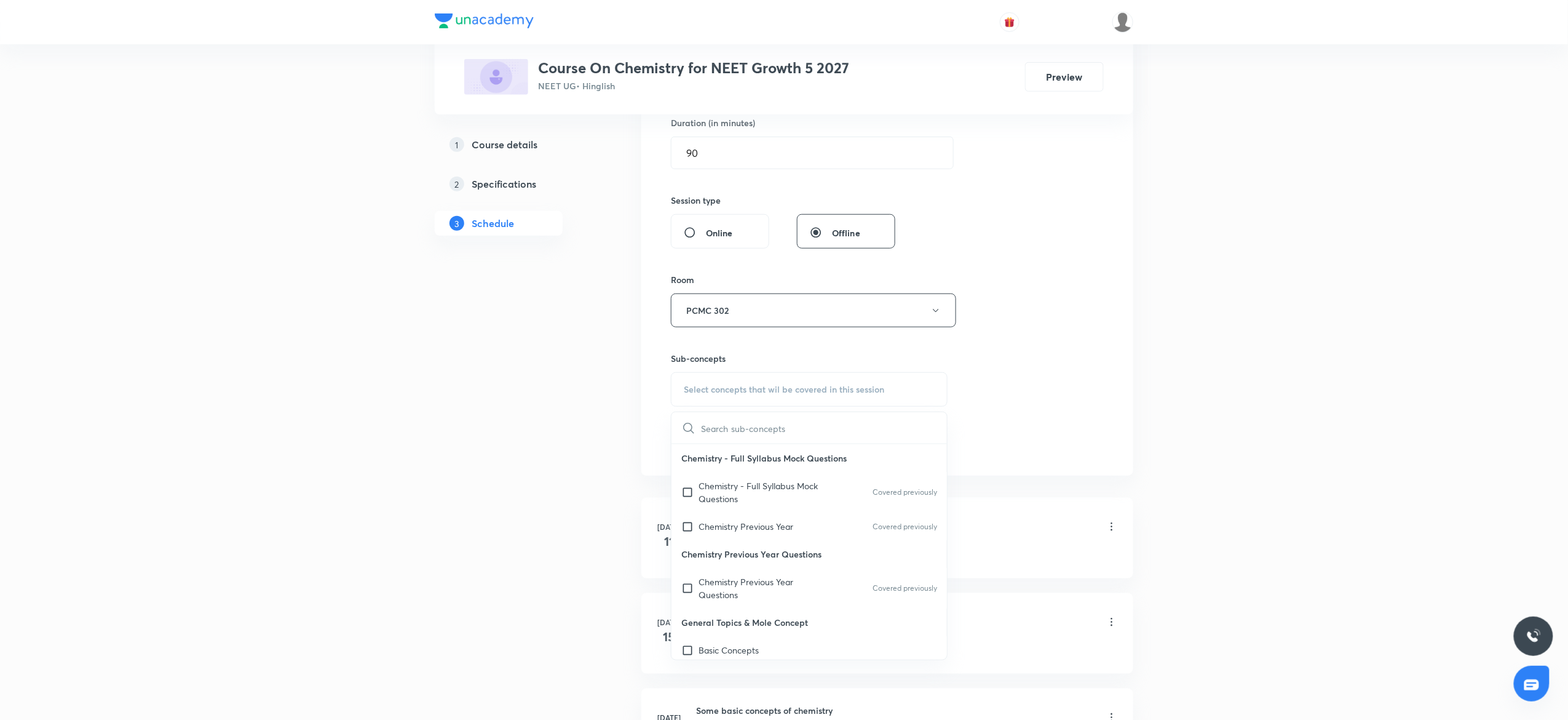
click at [724, 543] on p "Chemistry Previous Year Questions" at bounding box center [809, 554] width 276 height 28
click at [724, 530] on p "Chemistry Previous Year" at bounding box center [745, 526] width 94 height 13
checkbox input "true"
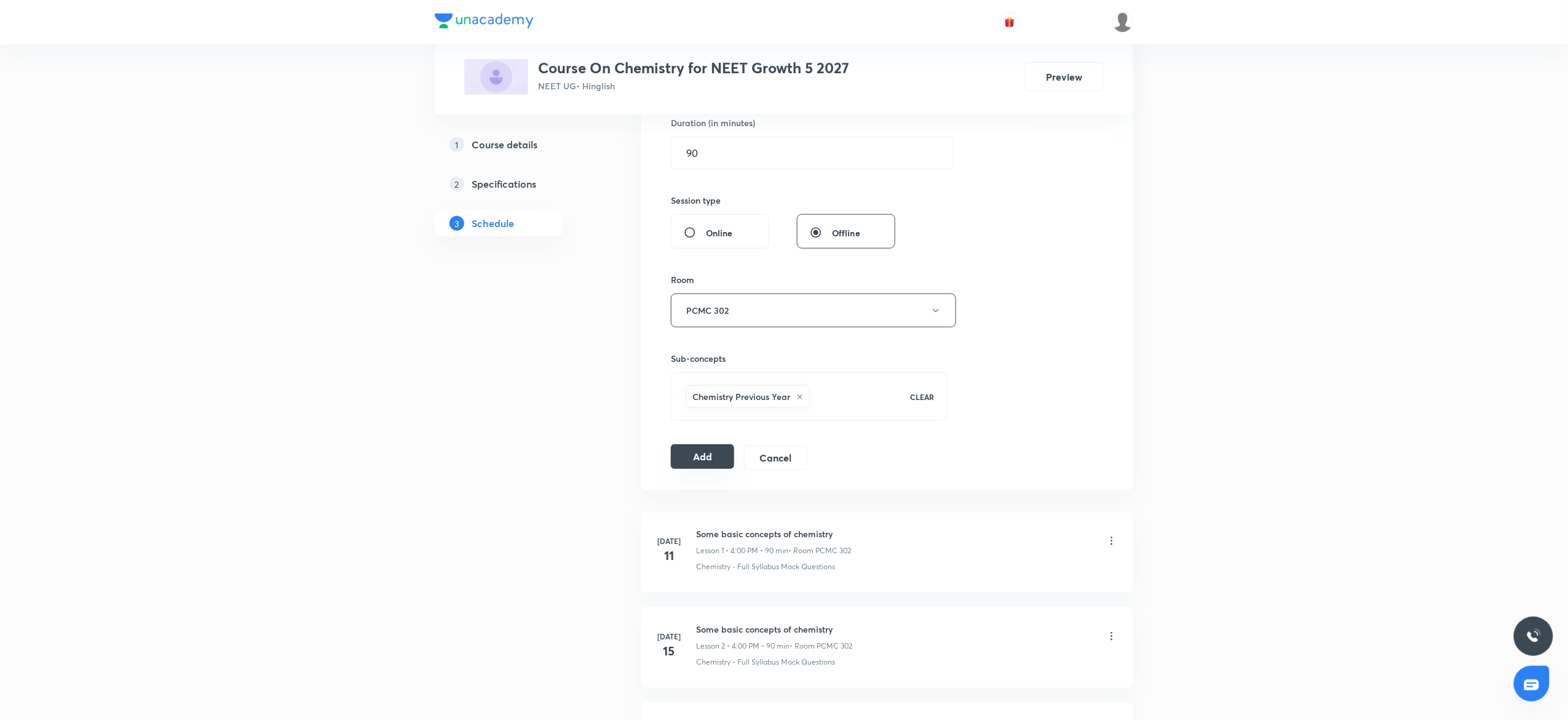
click at [720, 451] on button "Add" at bounding box center [702, 457] width 63 height 25
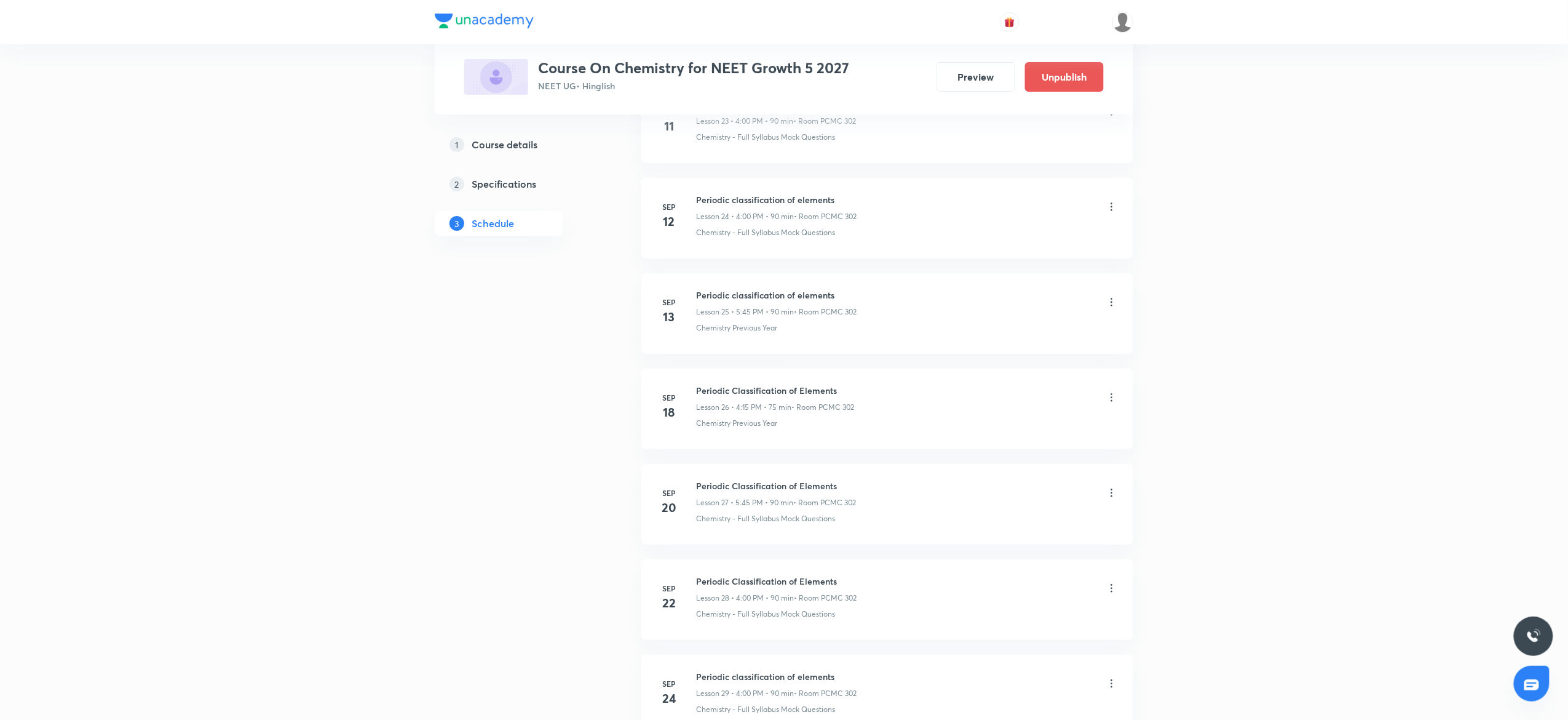
scroll to position [2669, 0]
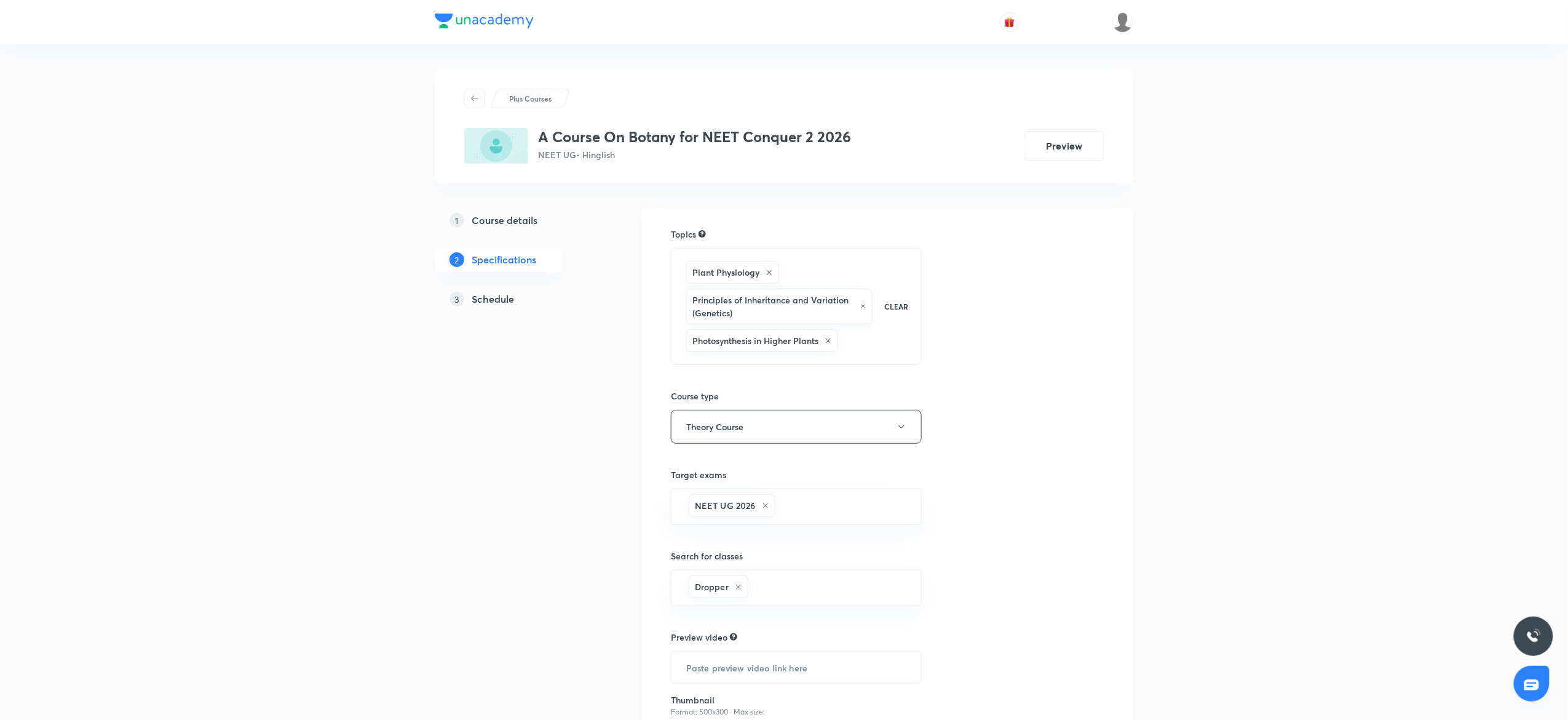
click at [492, 294] on h5 "Schedule" at bounding box center [493, 299] width 43 height 15
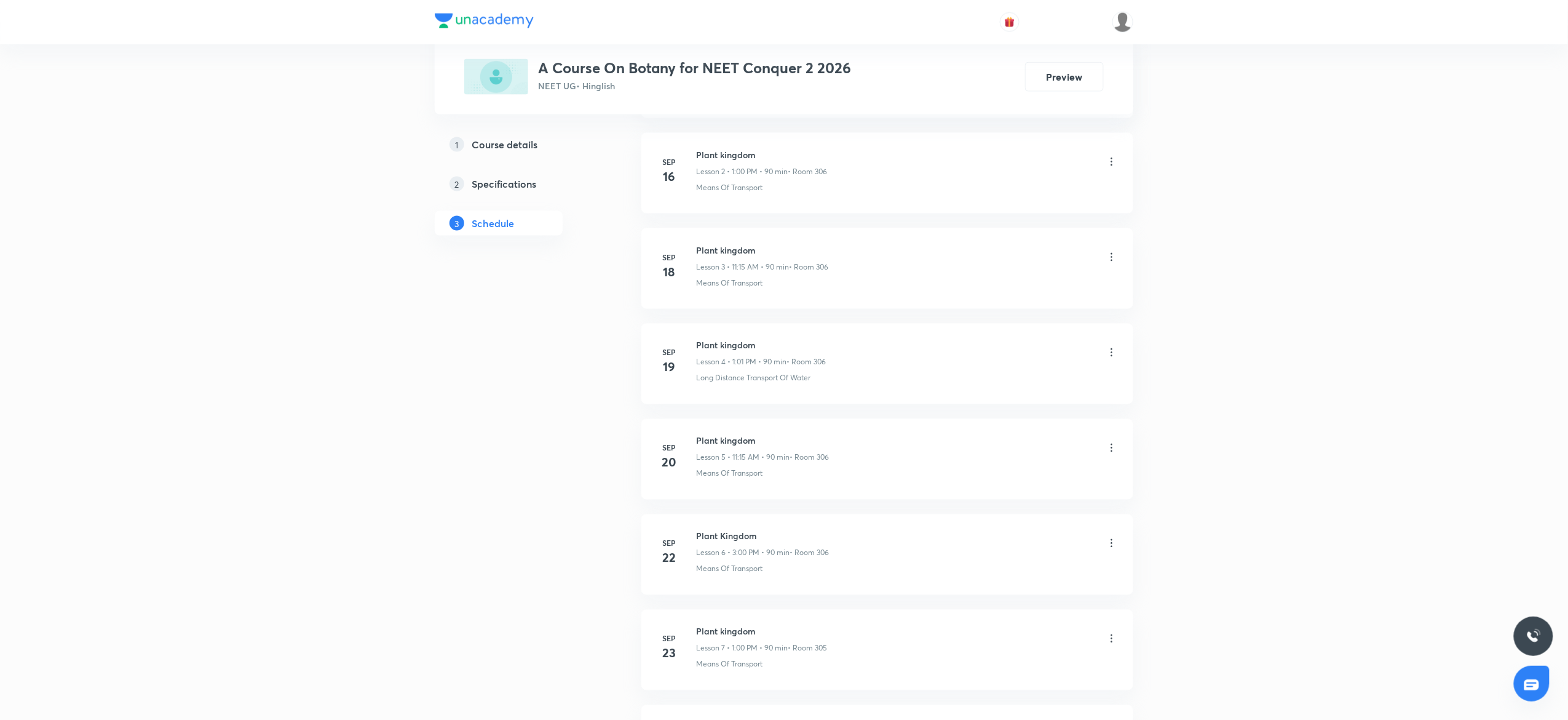
scroll to position [1226, 0]
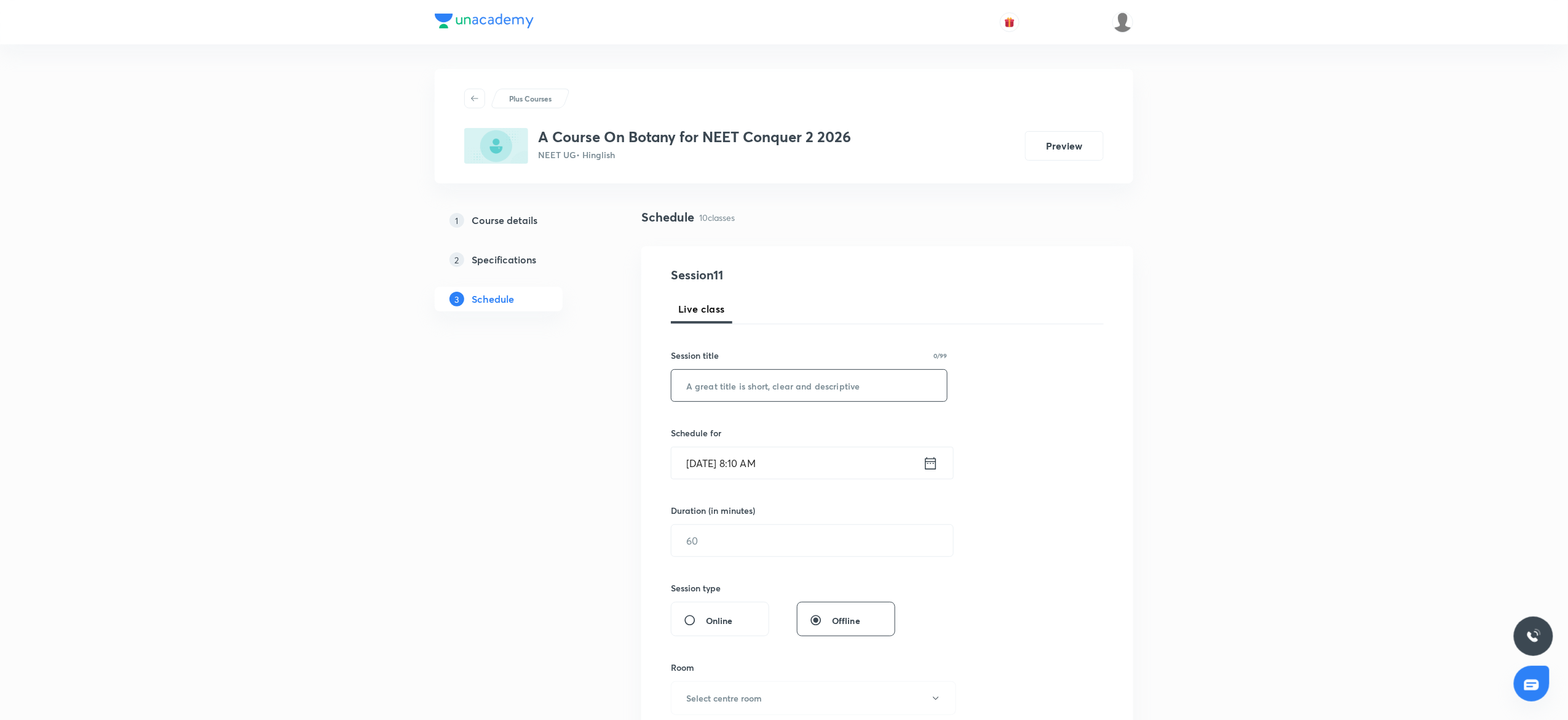
click at [804, 385] on input "text" at bounding box center [809, 384] width 276 height 31
paste input "morphology of flowering plants"
click at [694, 378] on input "morphology of flowering plants" at bounding box center [809, 384] width 276 height 31
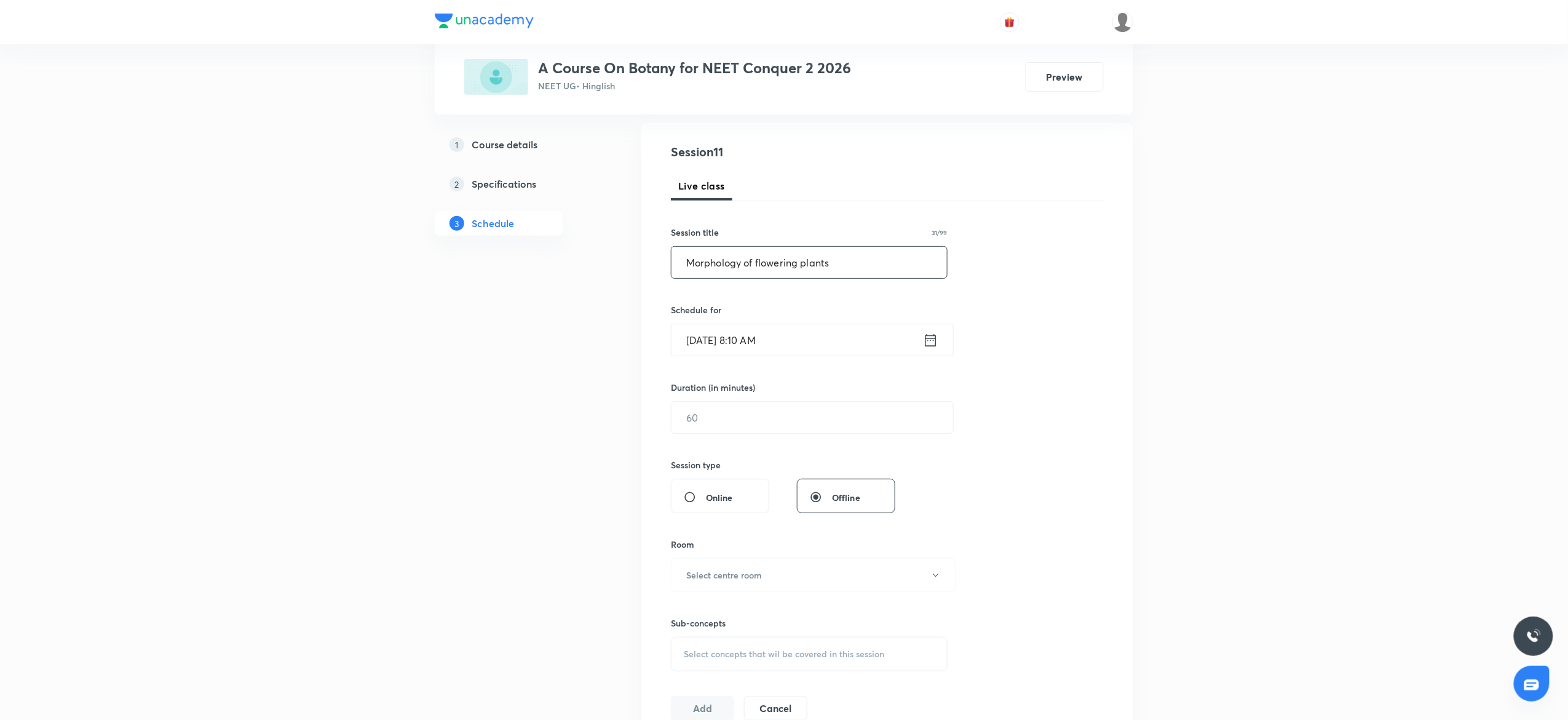
scroll to position [125, 0]
type input "Morphology of flowering plants"
click at [744, 336] on input "Sep 30, 2025, 8:10 AM" at bounding box center [797, 338] width 252 height 31
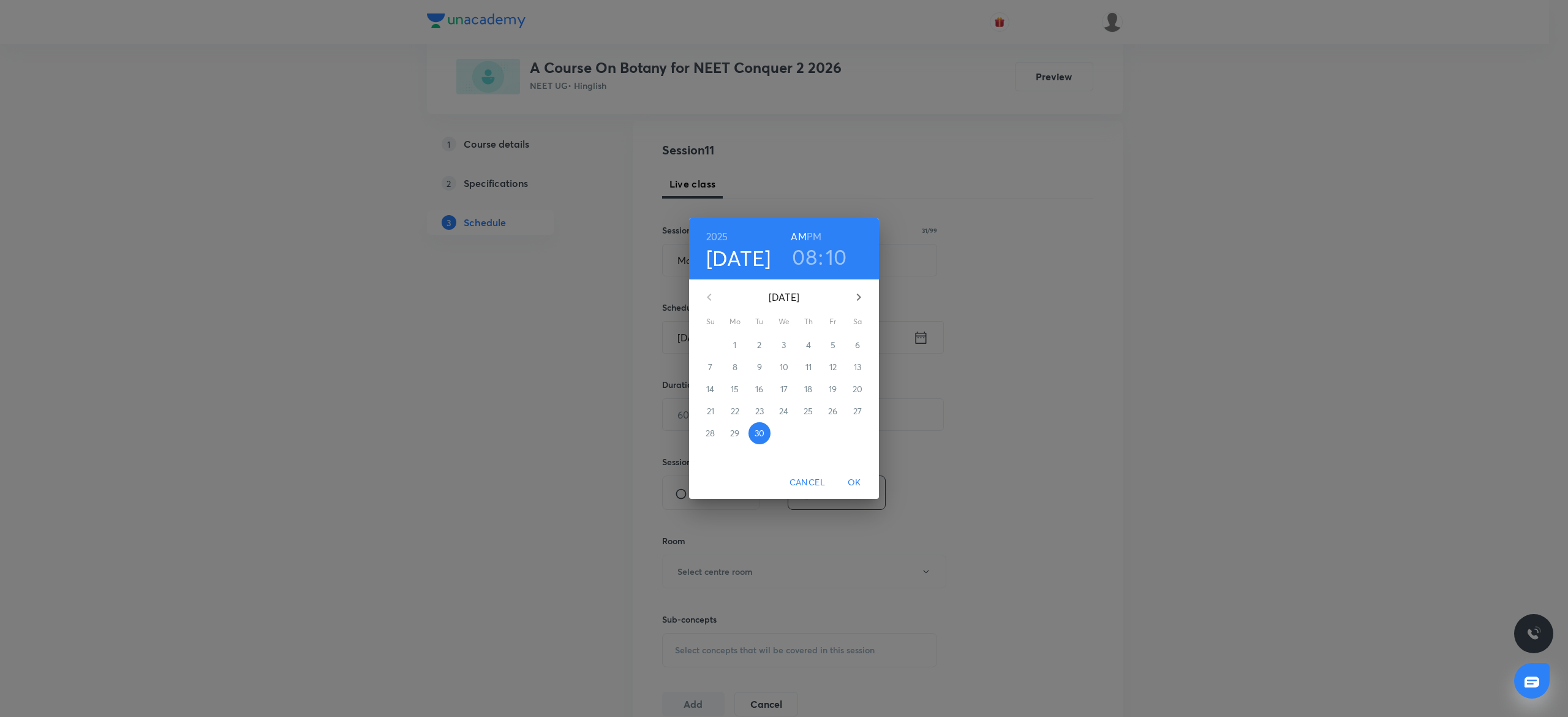
click at [799, 269] on h3 "08" at bounding box center [804, 256] width 25 height 26
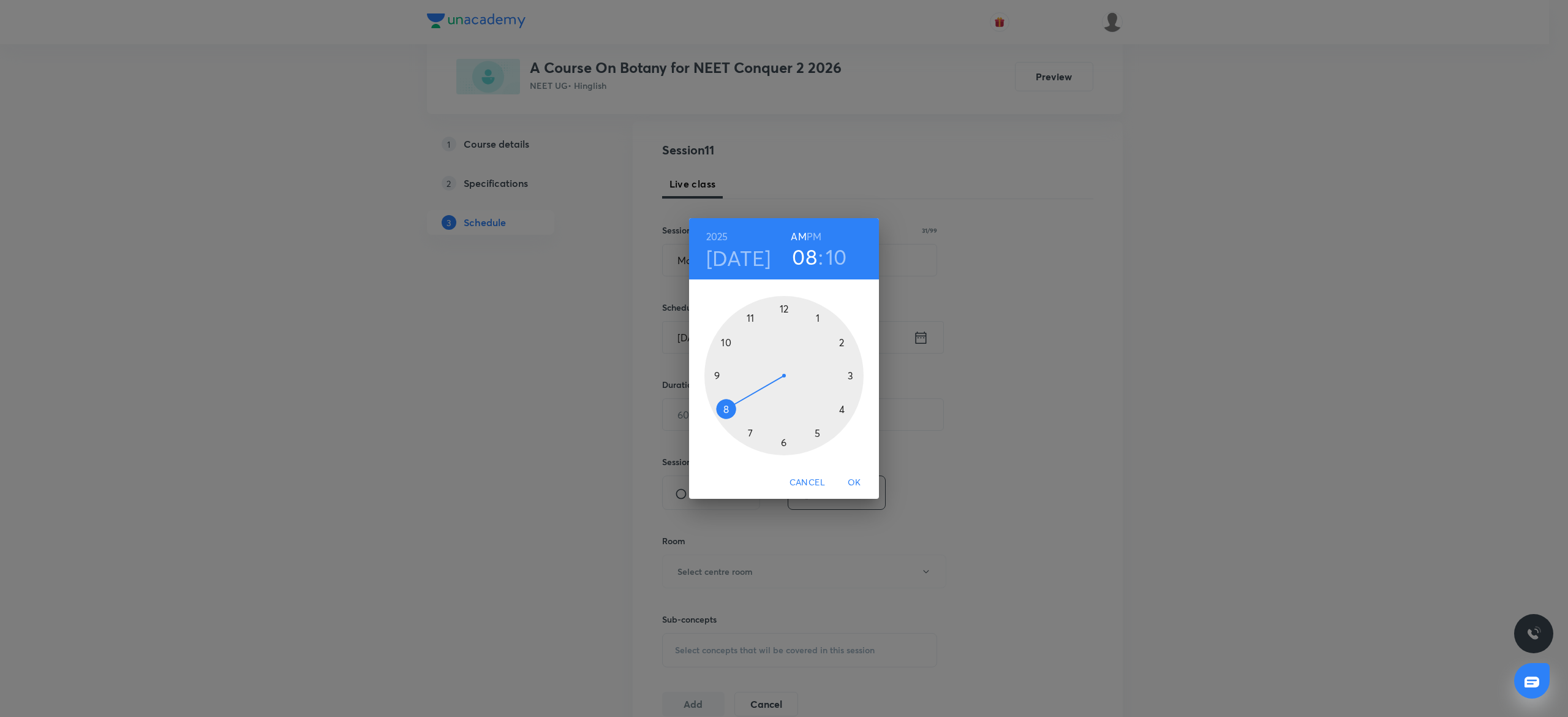
click at [812, 239] on h6 "PM" at bounding box center [813, 236] width 15 height 17
click at [817, 310] on div at bounding box center [784, 376] width 159 height 160
click at [780, 308] on div at bounding box center [784, 376] width 159 height 160
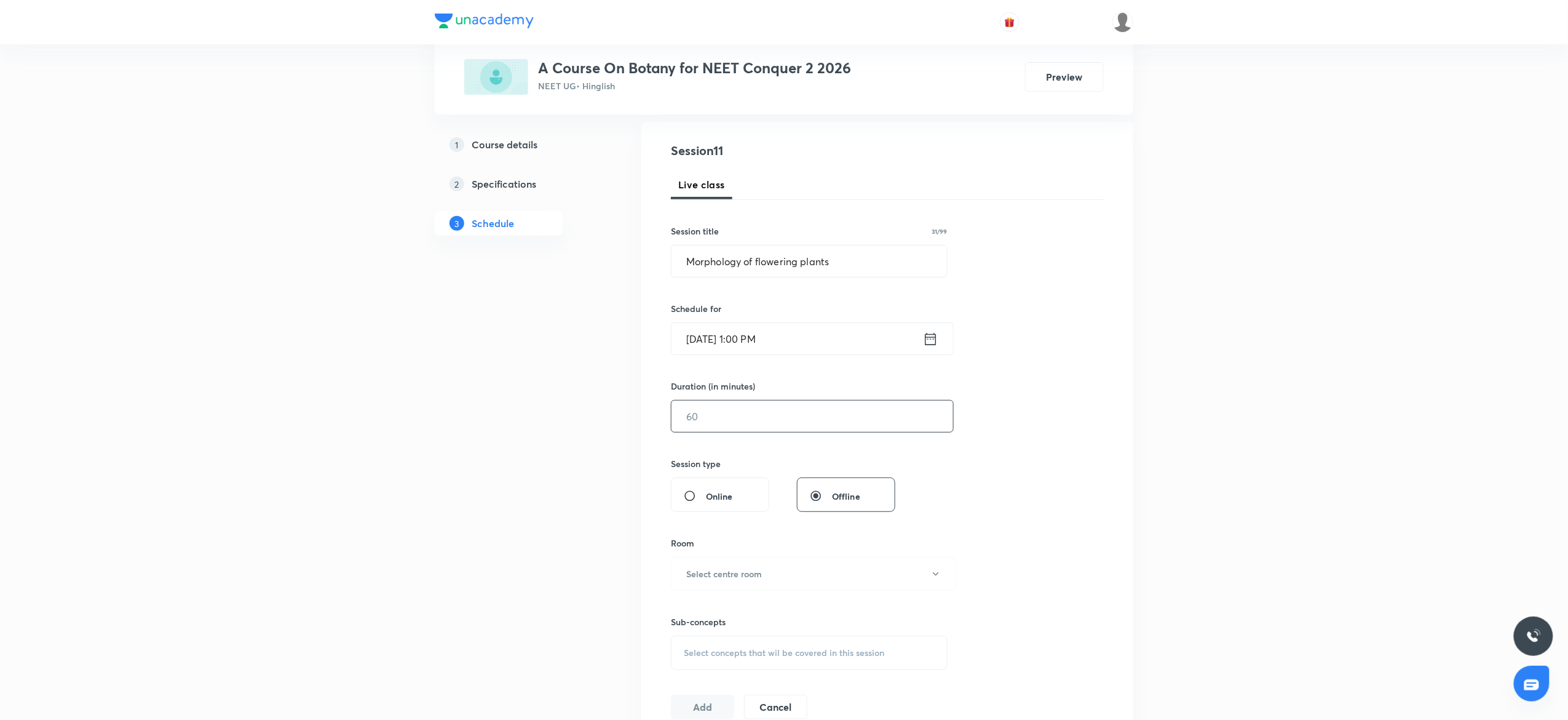
click at [764, 402] on input "text" at bounding box center [812, 416] width 282 height 31
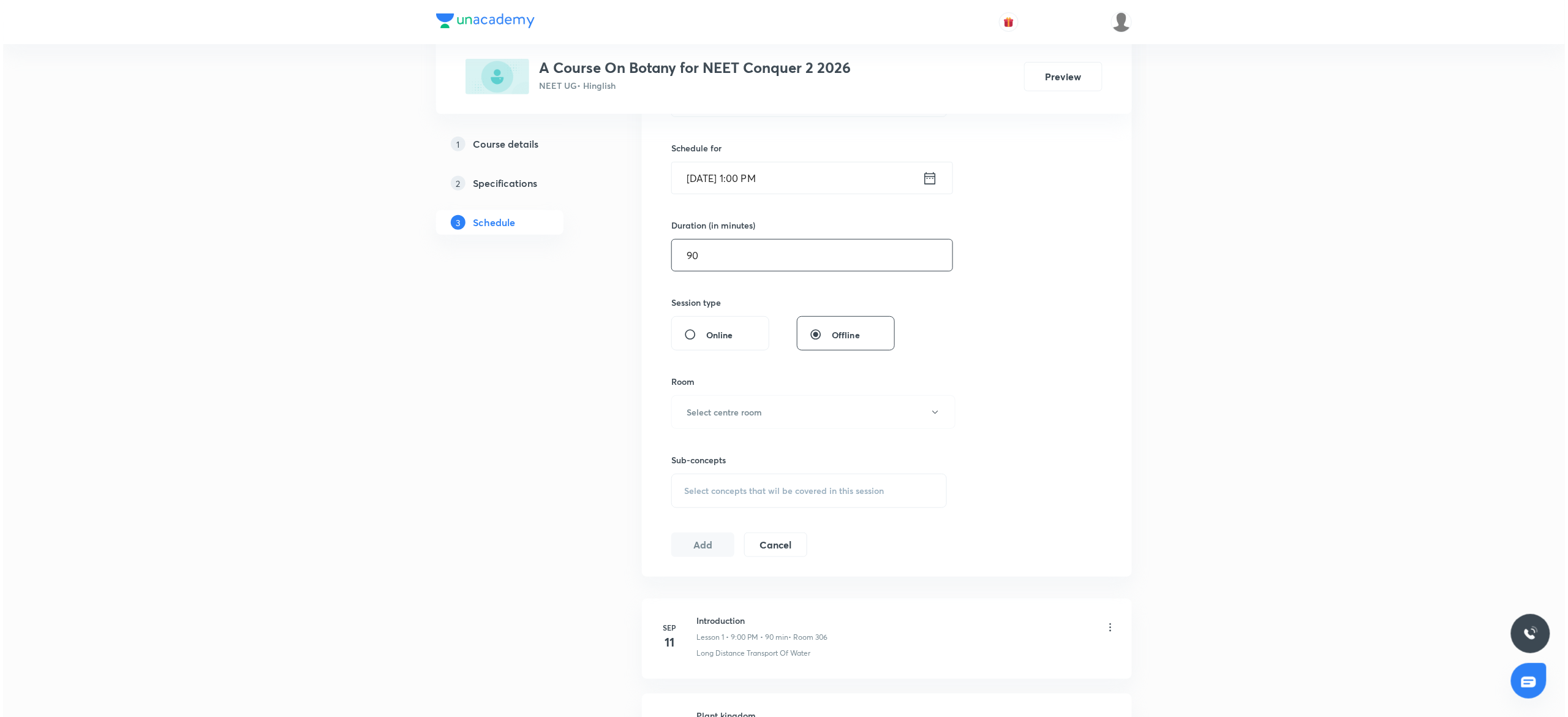
scroll to position [284, 0]
type input "90"
click at [743, 396] on button "Select centre room" at bounding box center [810, 411] width 284 height 34
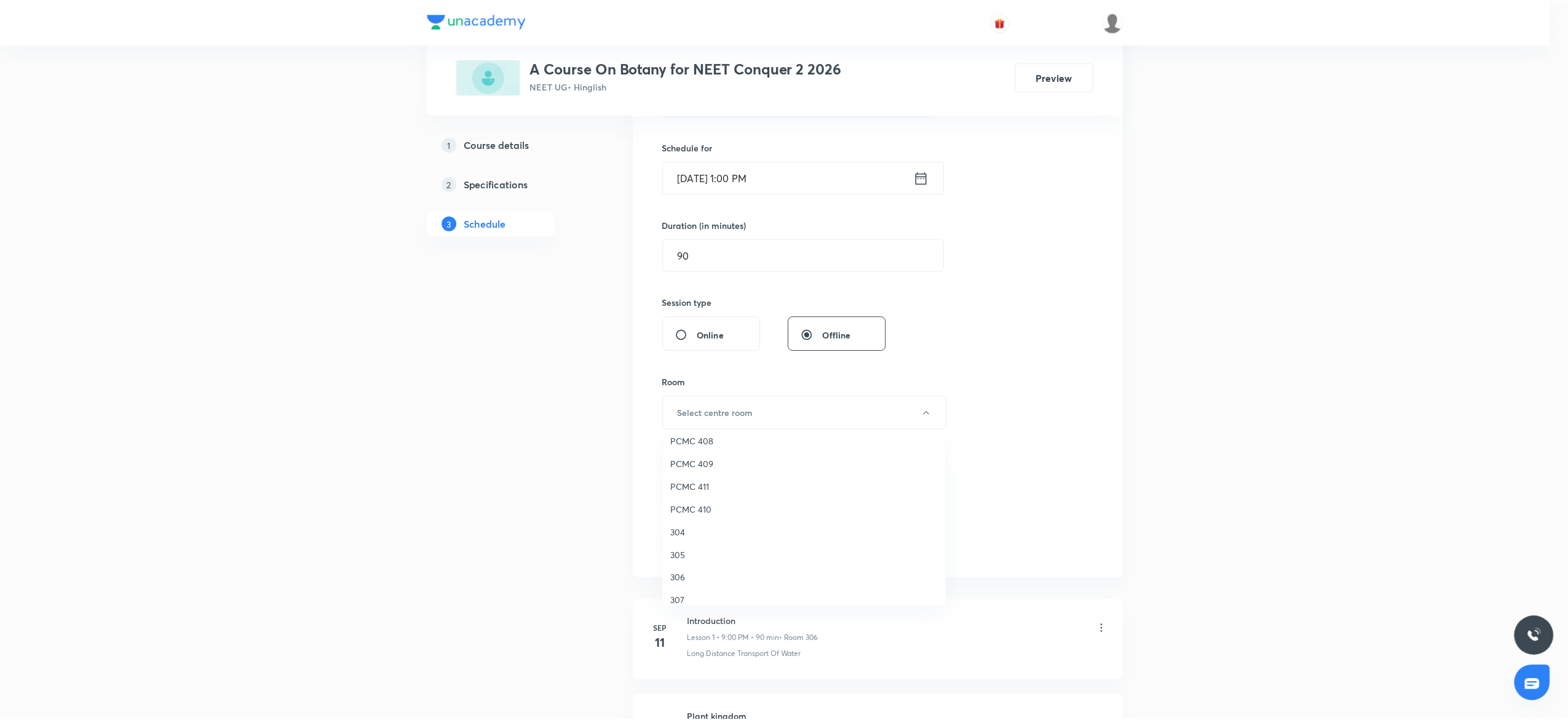
scroll to position [274, 0]
click at [675, 562] on span "306" at bounding box center [807, 568] width 269 height 13
click at [721, 505] on div "Select concepts that wil be covered in this session" at bounding box center [808, 491] width 277 height 35
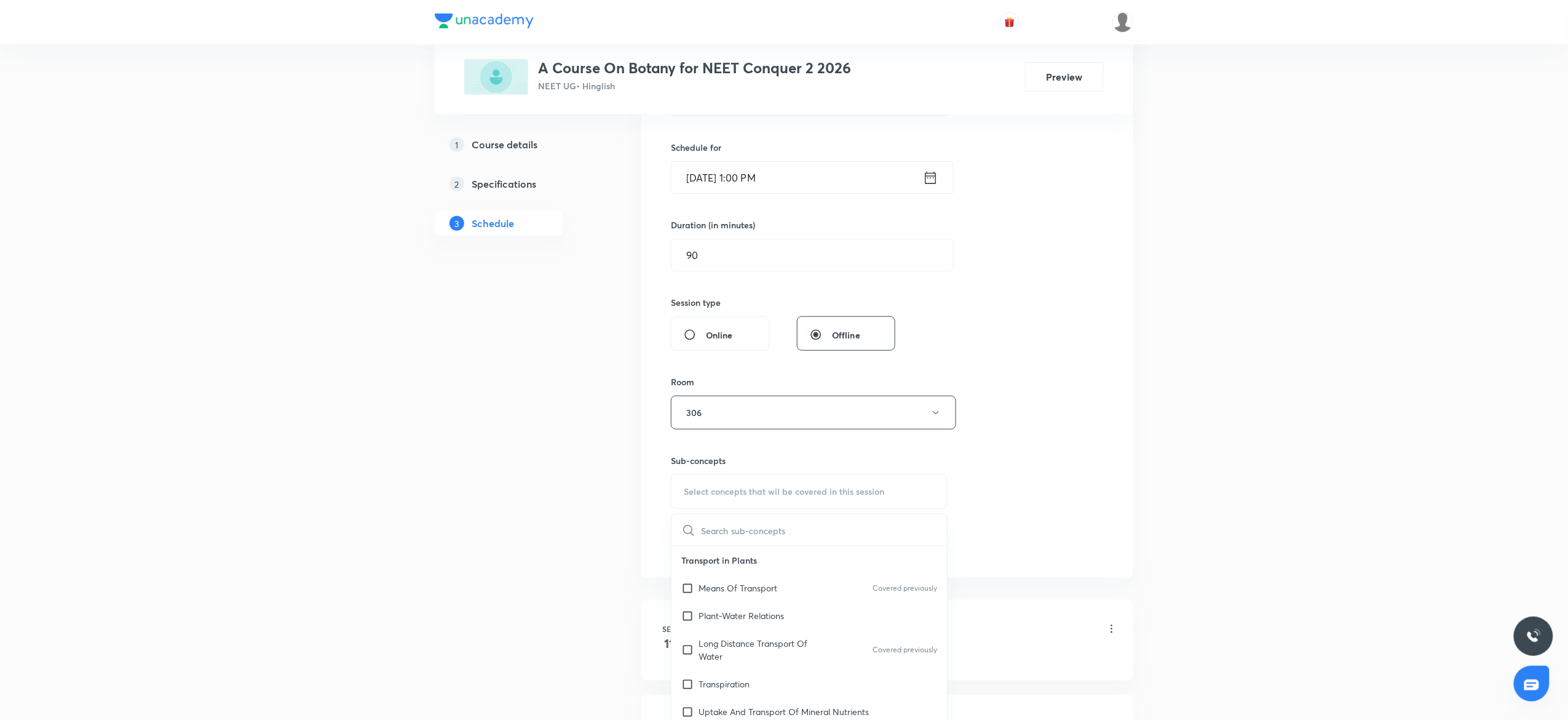
click at [722, 578] on div "Means Of Transport Covered previously" at bounding box center [809, 587] width 276 height 28
checkbox input "true"
click at [967, 488] on div "Session 11 Live class Session title 31/99 Morphology of flowering plants ​ Sche…" at bounding box center [887, 276] width 433 height 592
click at [694, 571] on button "Add" at bounding box center [702, 559] width 63 height 25
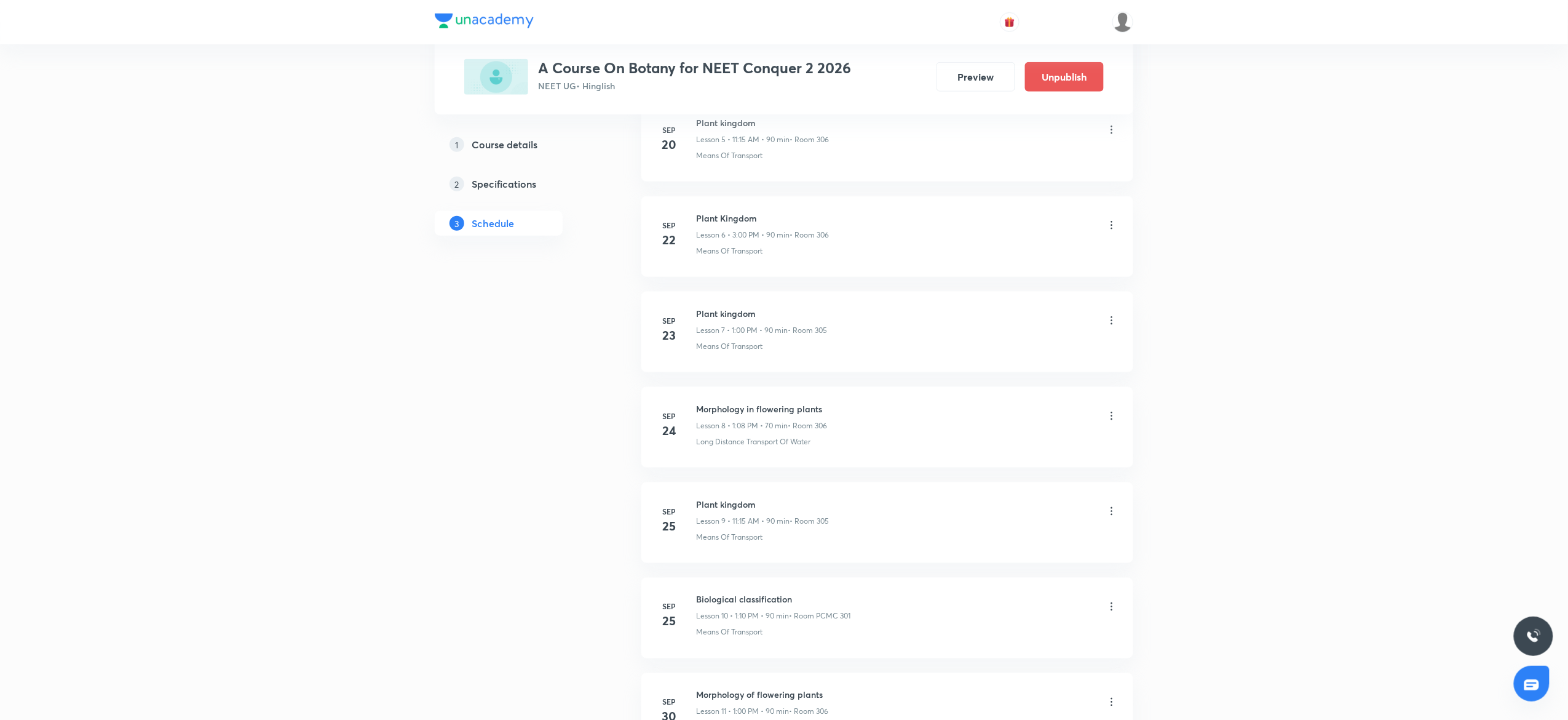
scroll to position [596, 0]
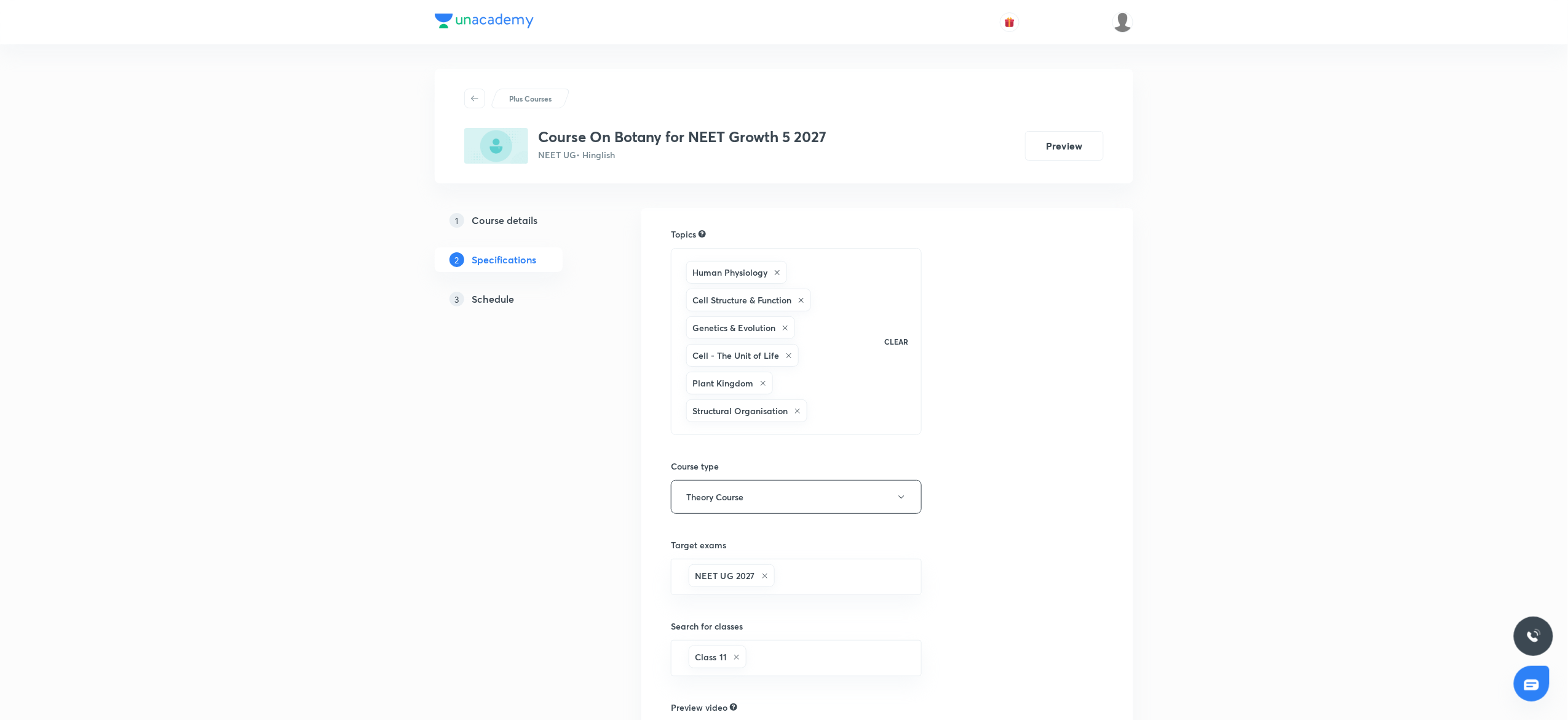
click at [492, 300] on h5 "Schedule" at bounding box center [493, 299] width 43 height 15
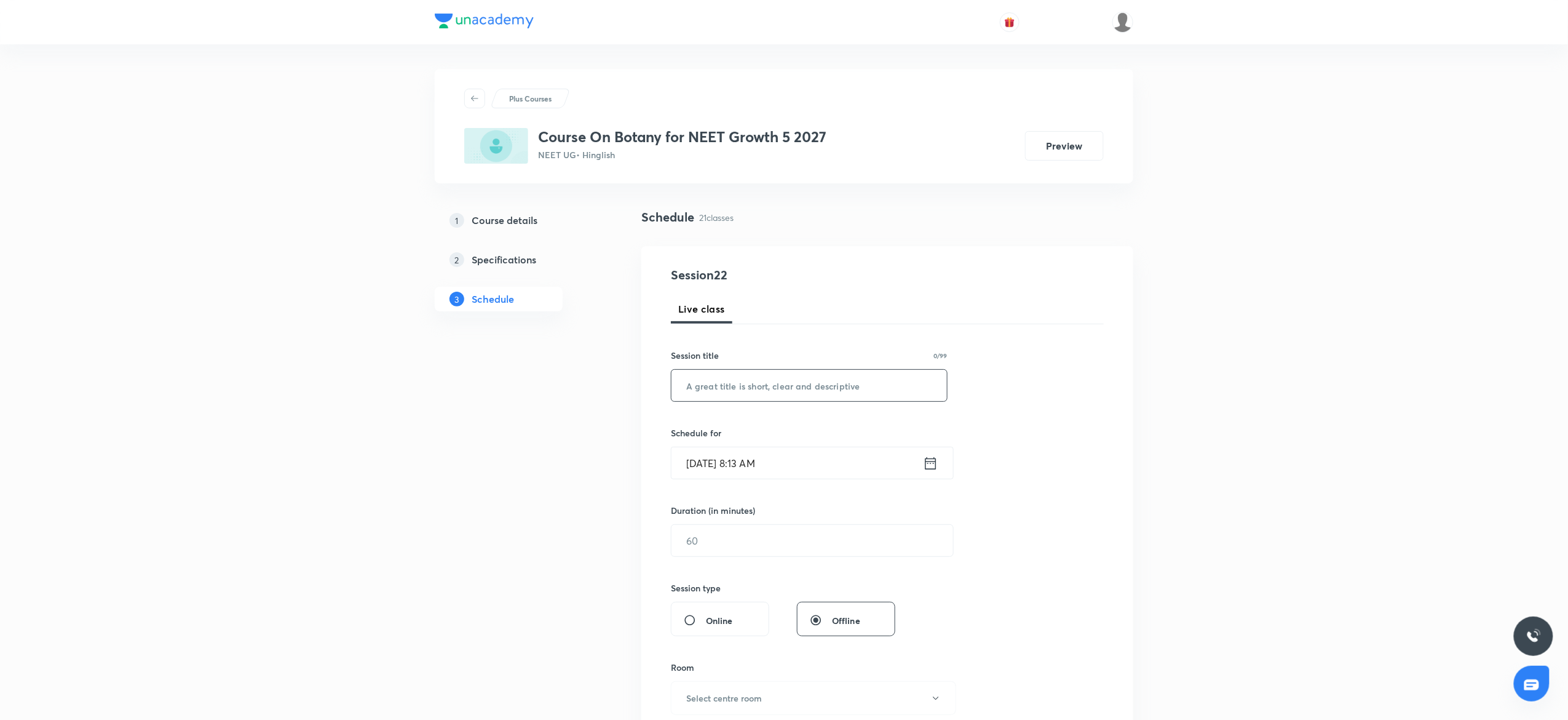
click at [765, 373] on input "text" at bounding box center [809, 384] width 276 height 31
paste input "biological classification"
type input "biological classification"
click at [748, 463] on input "[DATE] 8:13 AM" at bounding box center [797, 463] width 252 height 31
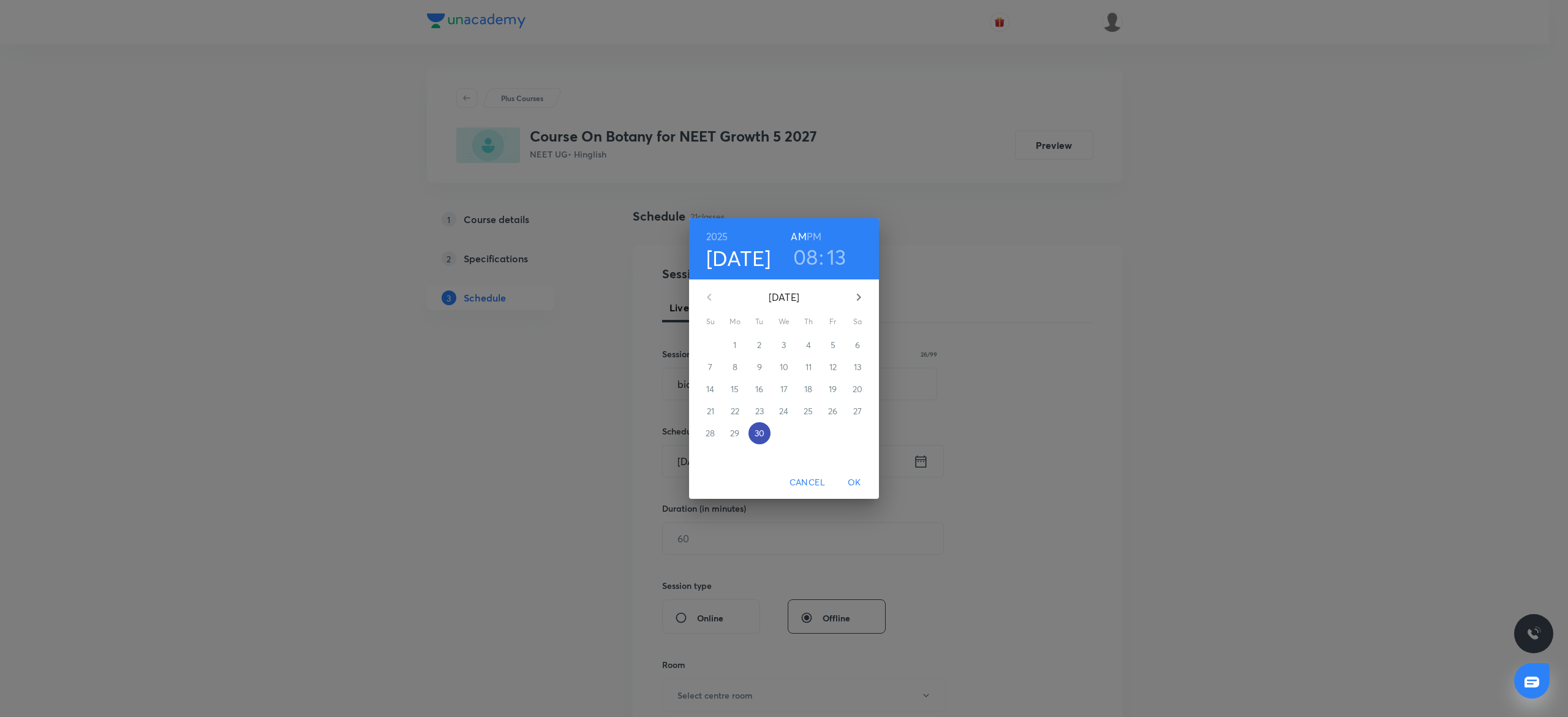
click at [756, 431] on p "30" at bounding box center [759, 433] width 10 height 12
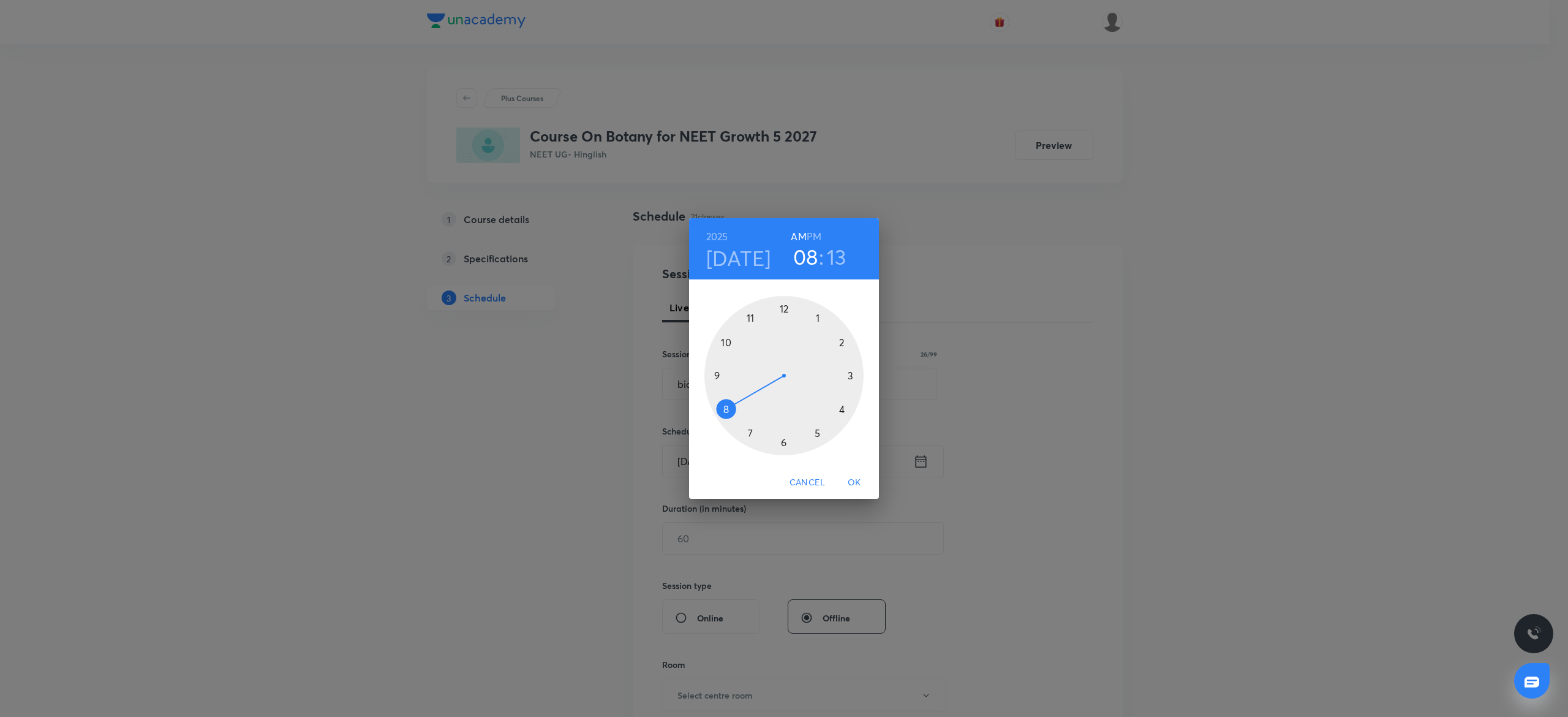
click at [839, 406] on div at bounding box center [784, 376] width 159 height 160
click at [838, 253] on h3 "13" at bounding box center [836, 256] width 19 height 26
click at [817, 238] on h6 "PM" at bounding box center [813, 236] width 15 height 17
click at [782, 308] on div at bounding box center [784, 376] width 159 height 160
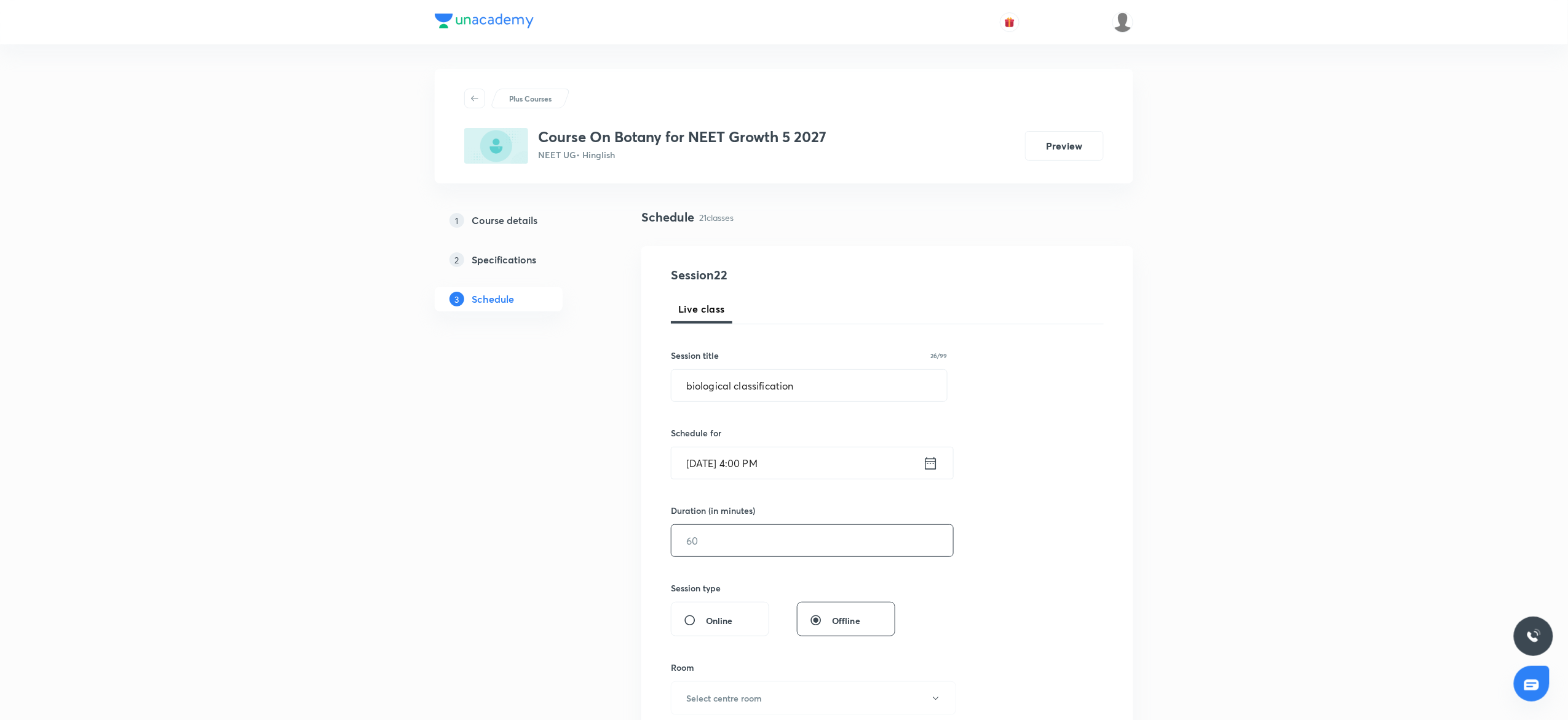
click at [704, 537] on input "text" at bounding box center [812, 540] width 282 height 31
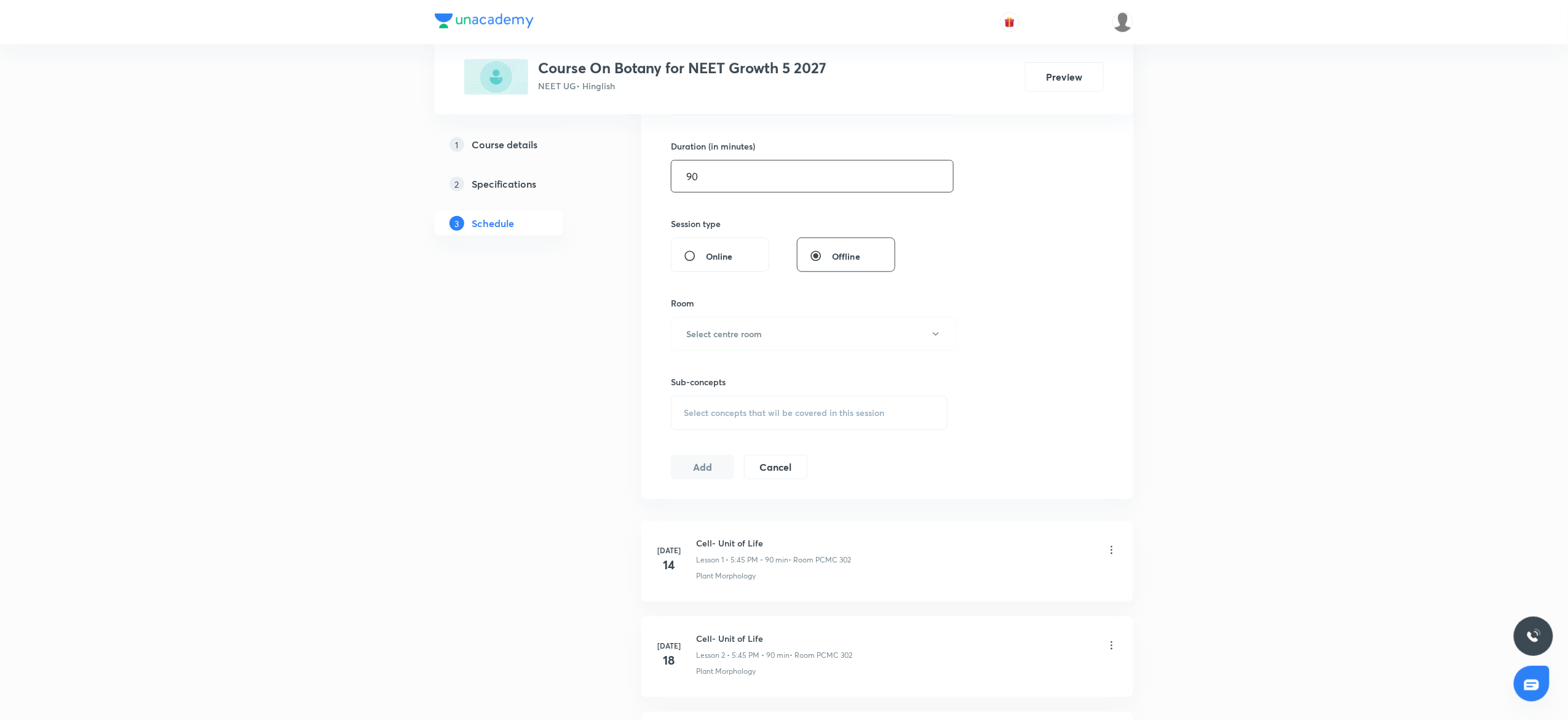
scroll to position [379, 0]
type input "90"
click at [731, 316] on h6 "Select centre room" at bounding box center [724, 319] width 76 height 13
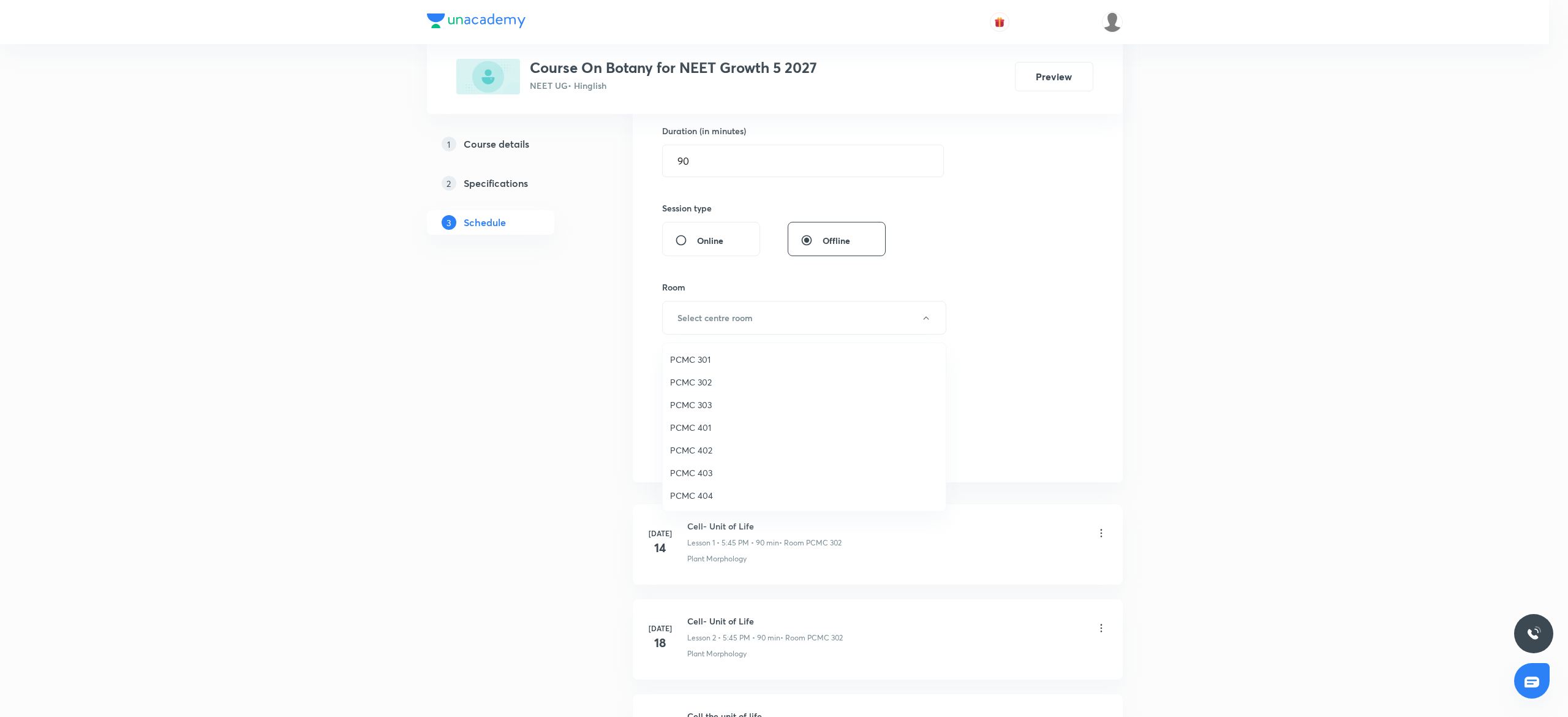
click at [699, 386] on span "PCMC 302" at bounding box center [803, 382] width 268 height 13
click at [706, 380] on div "Sub-concepts Select concepts that wil be covered in this session" at bounding box center [805, 386] width 276 height 55
click at [706, 389] on div "Select concepts that wil be covered in this session" at bounding box center [805, 396] width 276 height 35
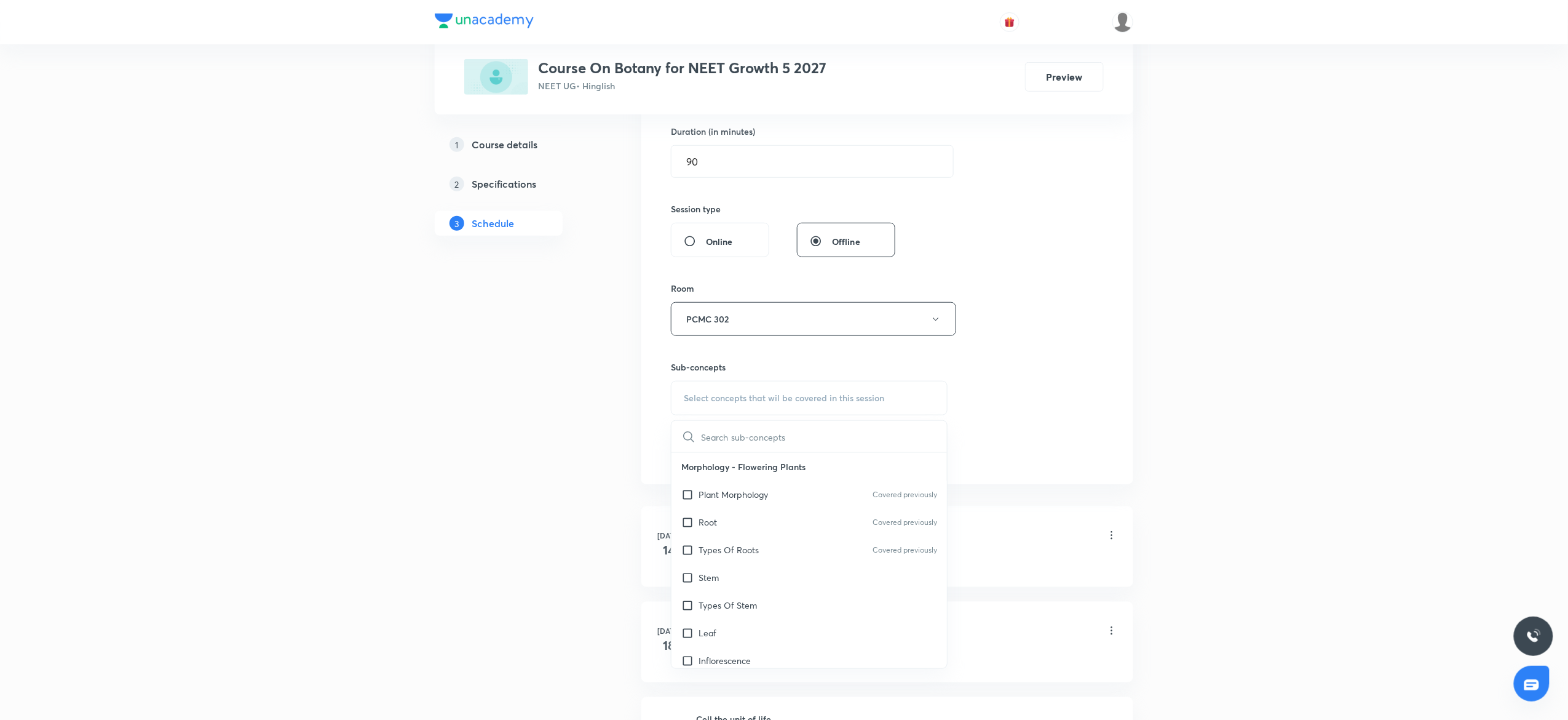
click at [732, 563] on div "Types Of Roots Covered previously" at bounding box center [809, 549] width 276 height 28
checkbox input "true"
click at [700, 479] on div "Add Cancel" at bounding box center [744, 466] width 147 height 25
click at [704, 464] on button "Add" at bounding box center [702, 465] width 63 height 25
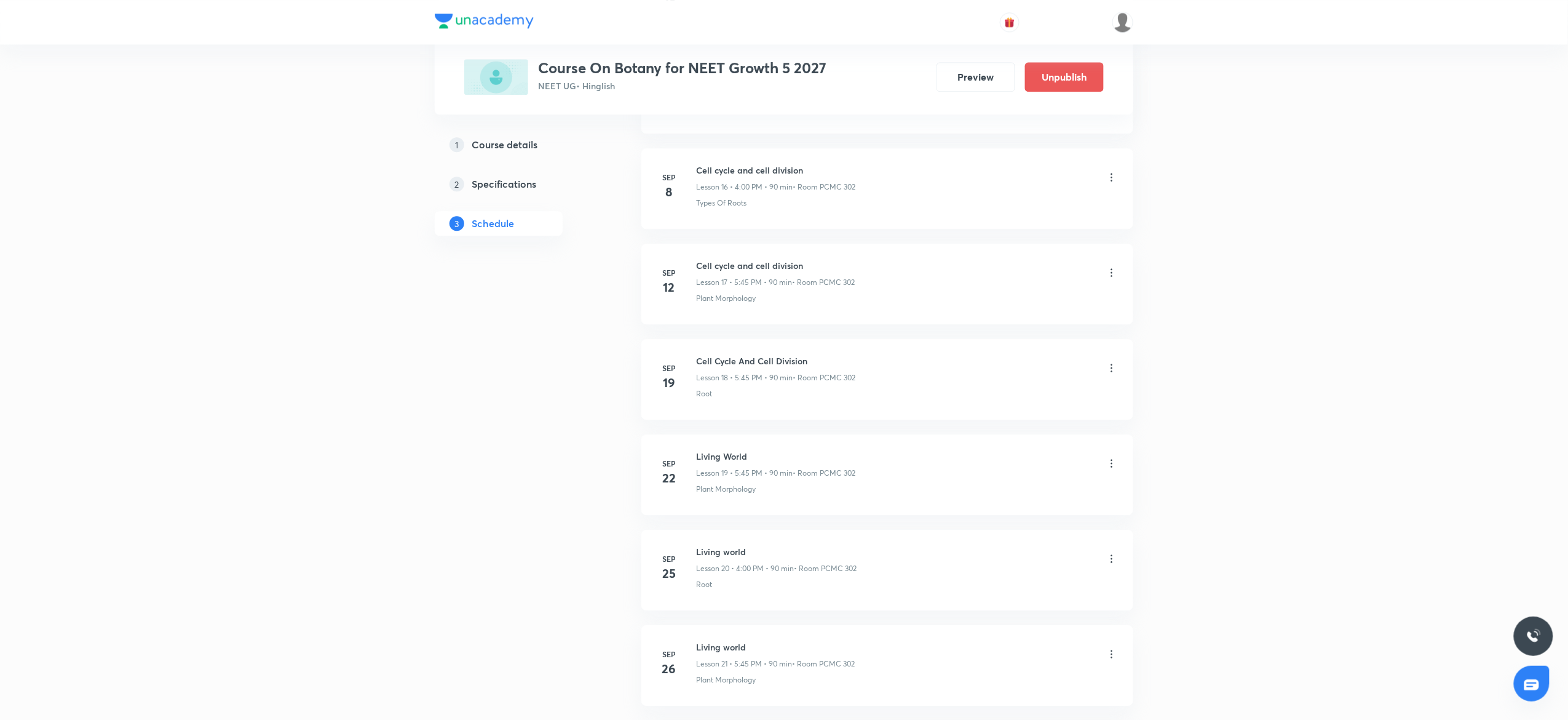
scroll to position [1808, 0]
